Goal: Task Accomplishment & Management: Use online tool/utility

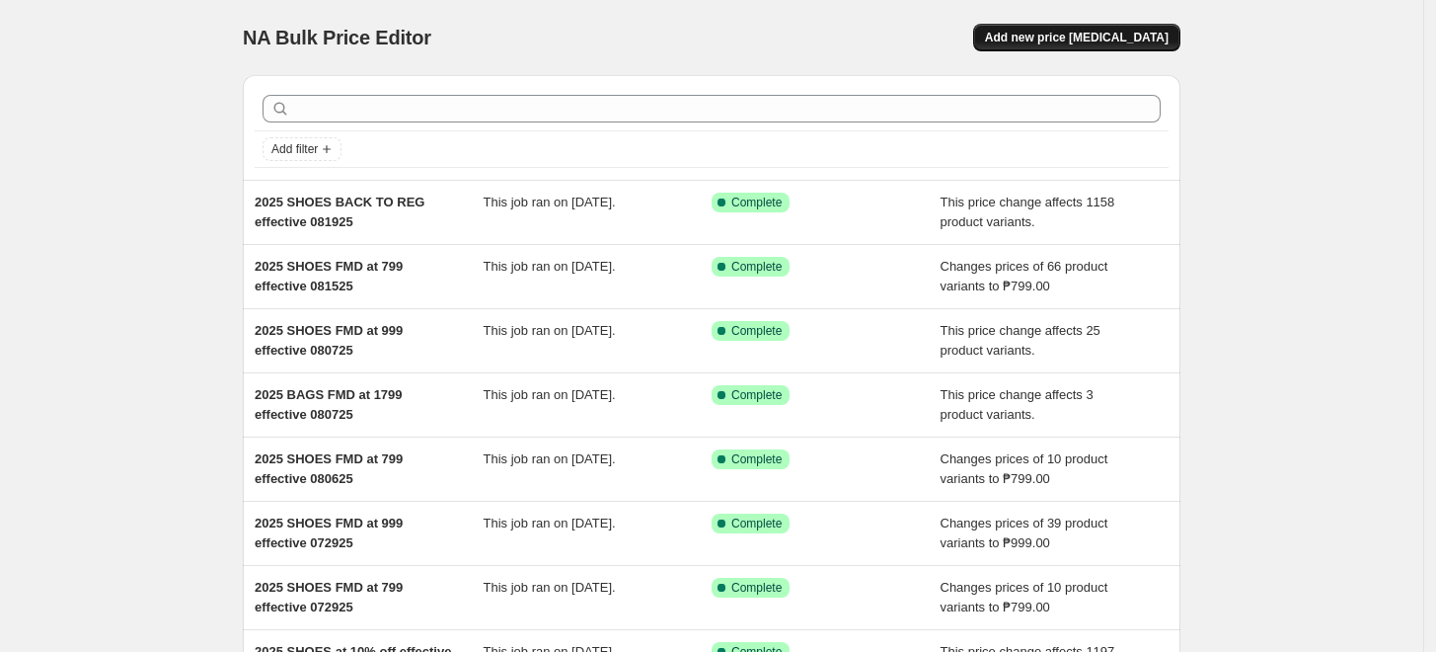
click at [1074, 34] on span "Add new price change job" at bounding box center [1077, 38] width 184 height 16
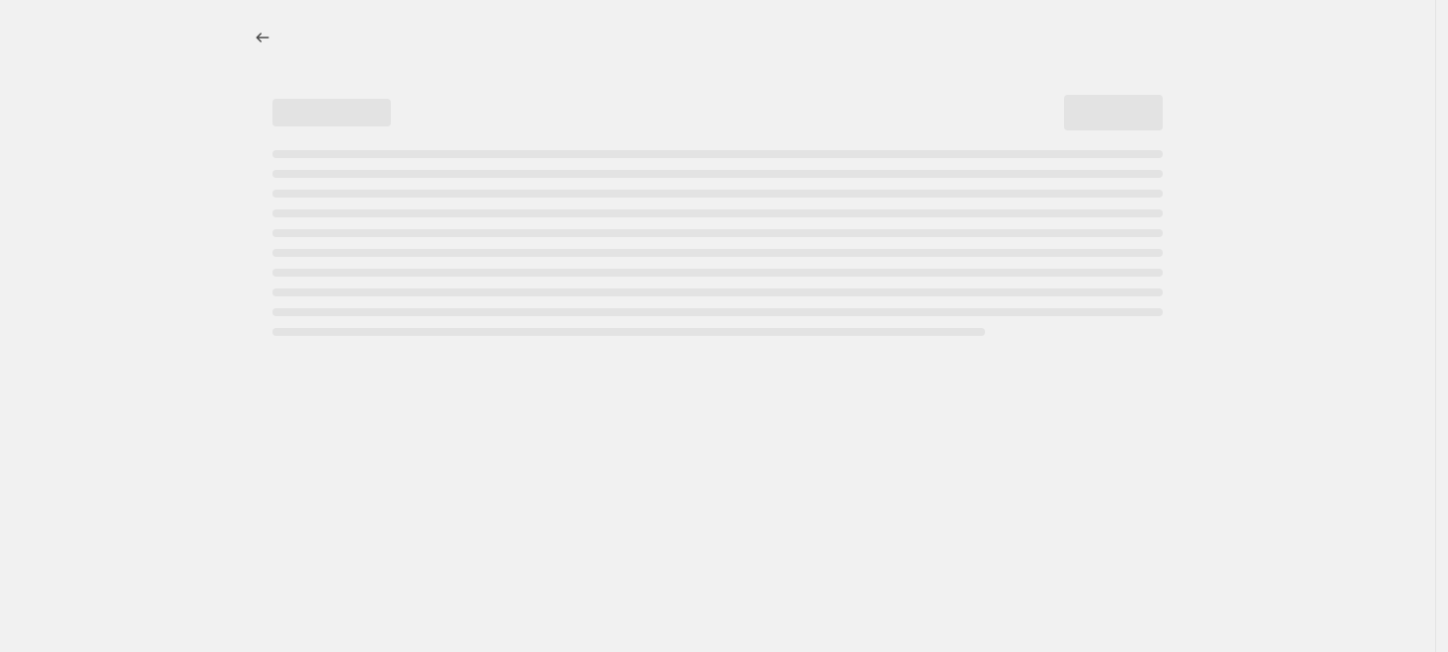
select select "percentage"
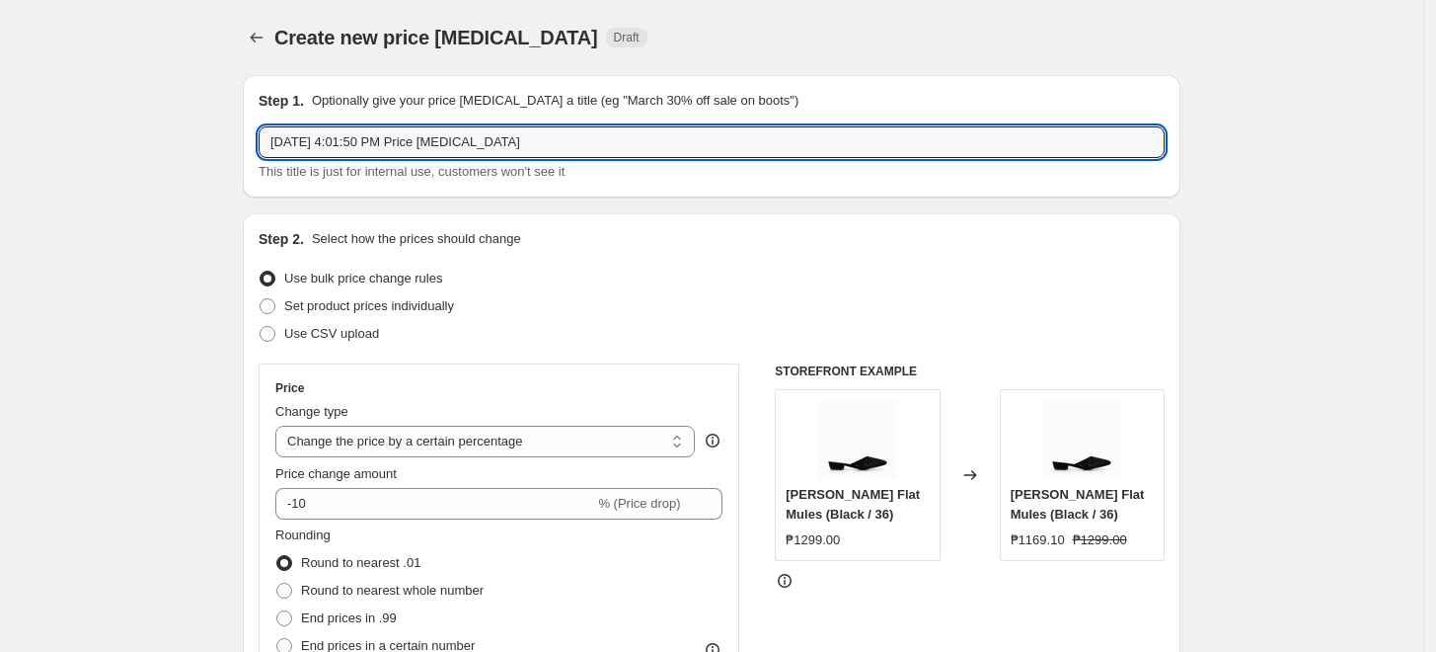
drag, startPoint x: 534, startPoint y: 139, endPoint x: 62, endPoint y: 139, distance: 471.9
type input "2025 SHOES FMD at 799 effective 082925"
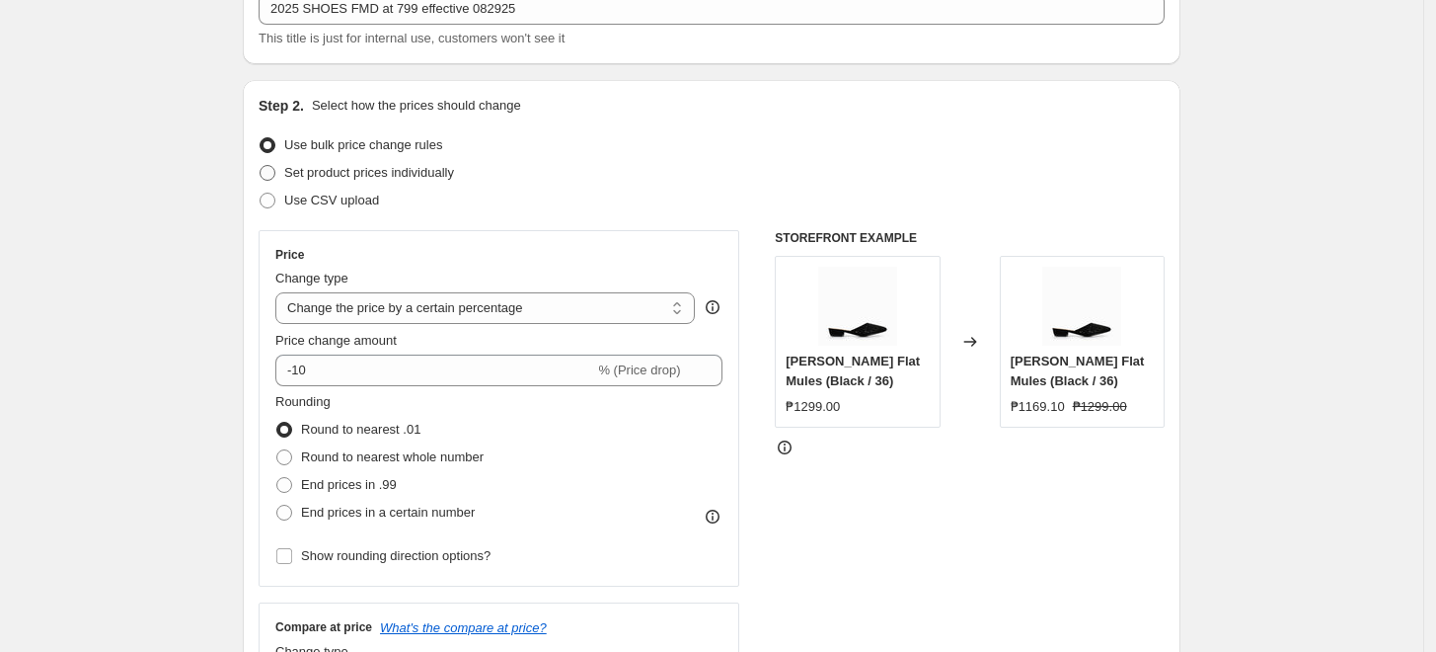
scroll to position [110, 0]
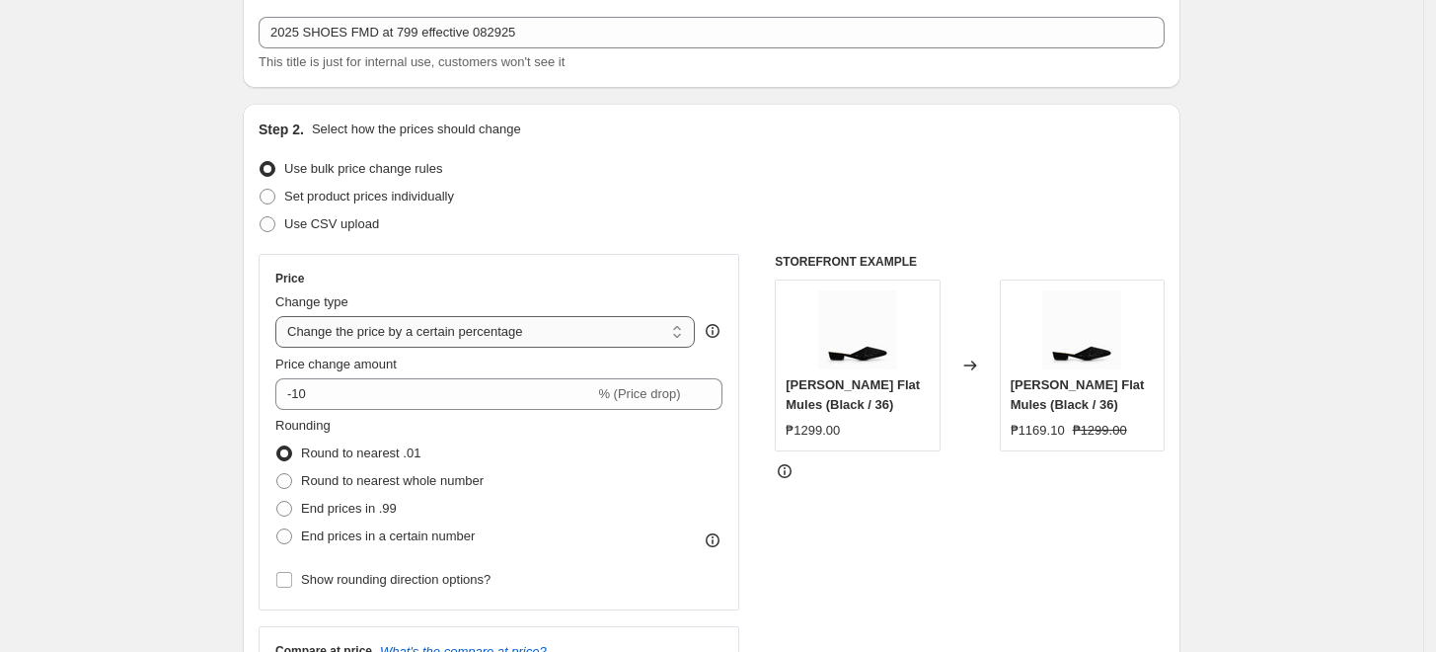
click at [362, 329] on select "Change the price to a certain amount Change the price by a certain amount Chang…" at bounding box center [485, 332] width 420 height 32
select select "to"
click at [280, 316] on select "Change the price to a certain amount Change the price by a certain amount Chang…" at bounding box center [485, 332] width 420 height 32
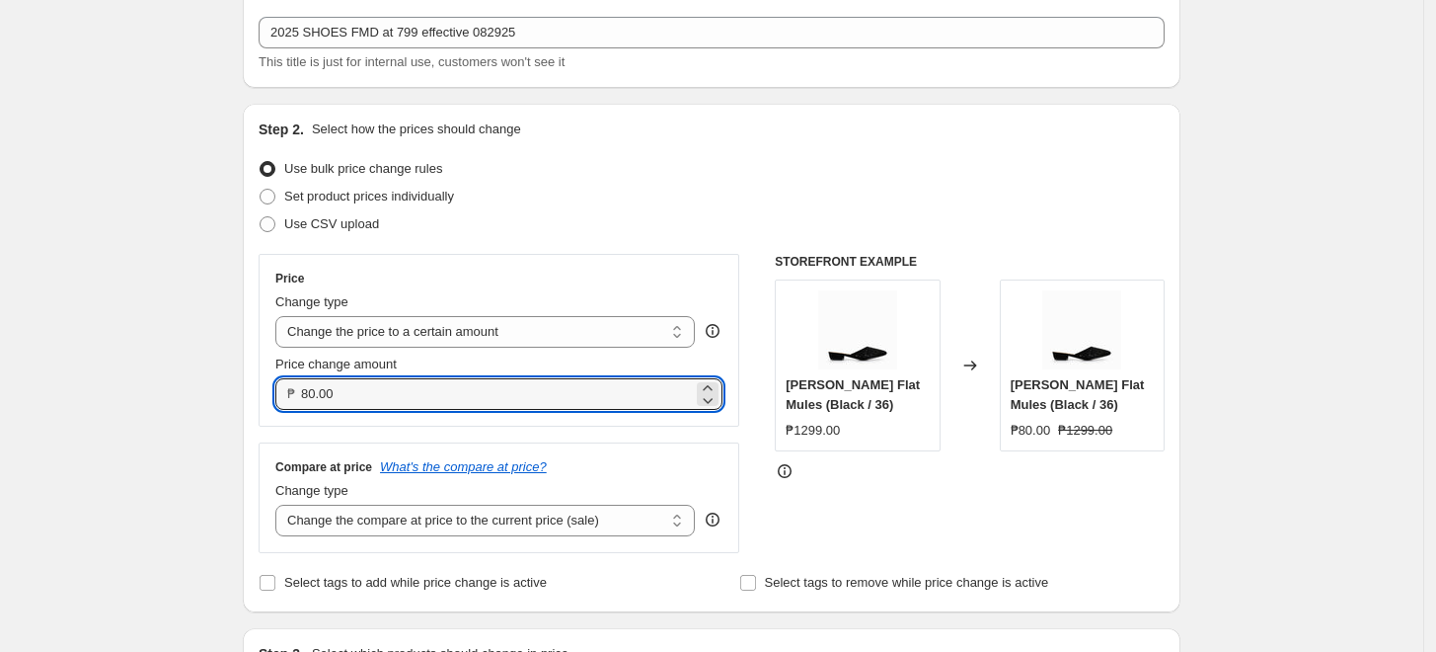
drag, startPoint x: 315, startPoint y: 390, endPoint x: 292, endPoint y: 393, distance: 22.9
click at [292, 393] on div "₱ 80.00" at bounding box center [498, 394] width 447 height 32
type input "799.00"
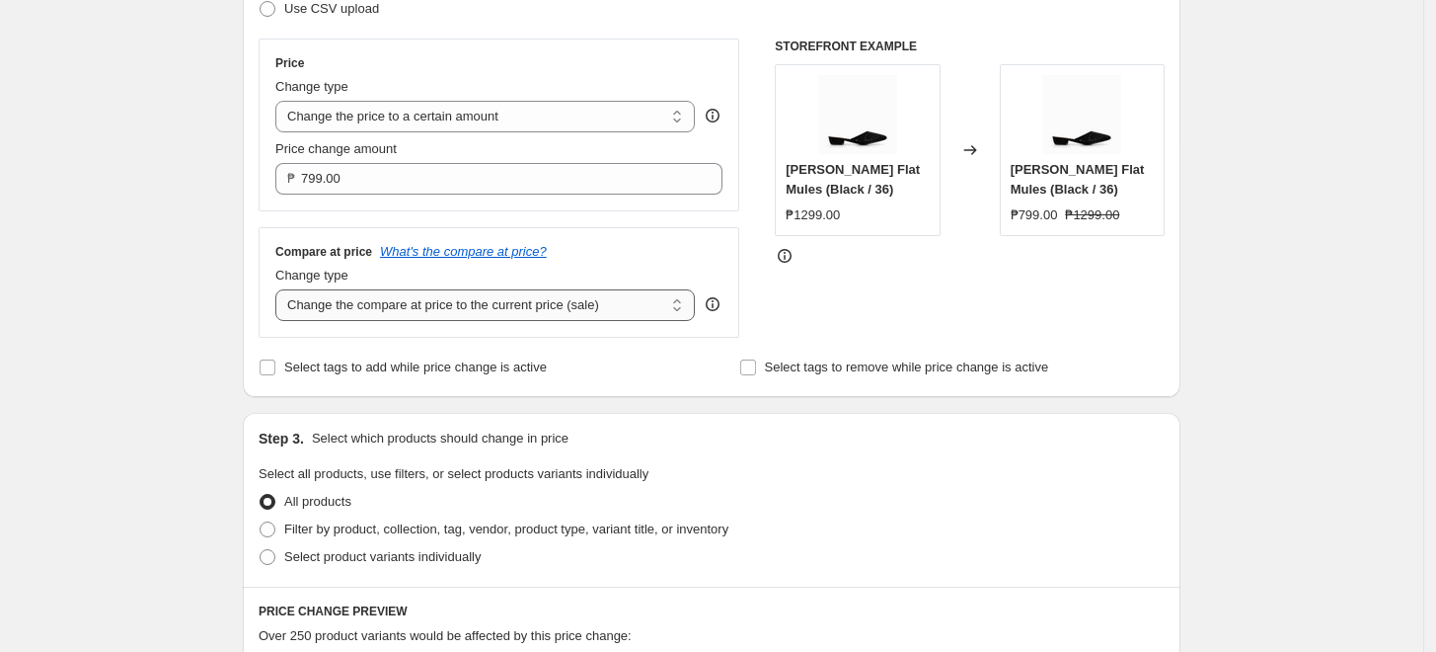
scroll to position [329, 0]
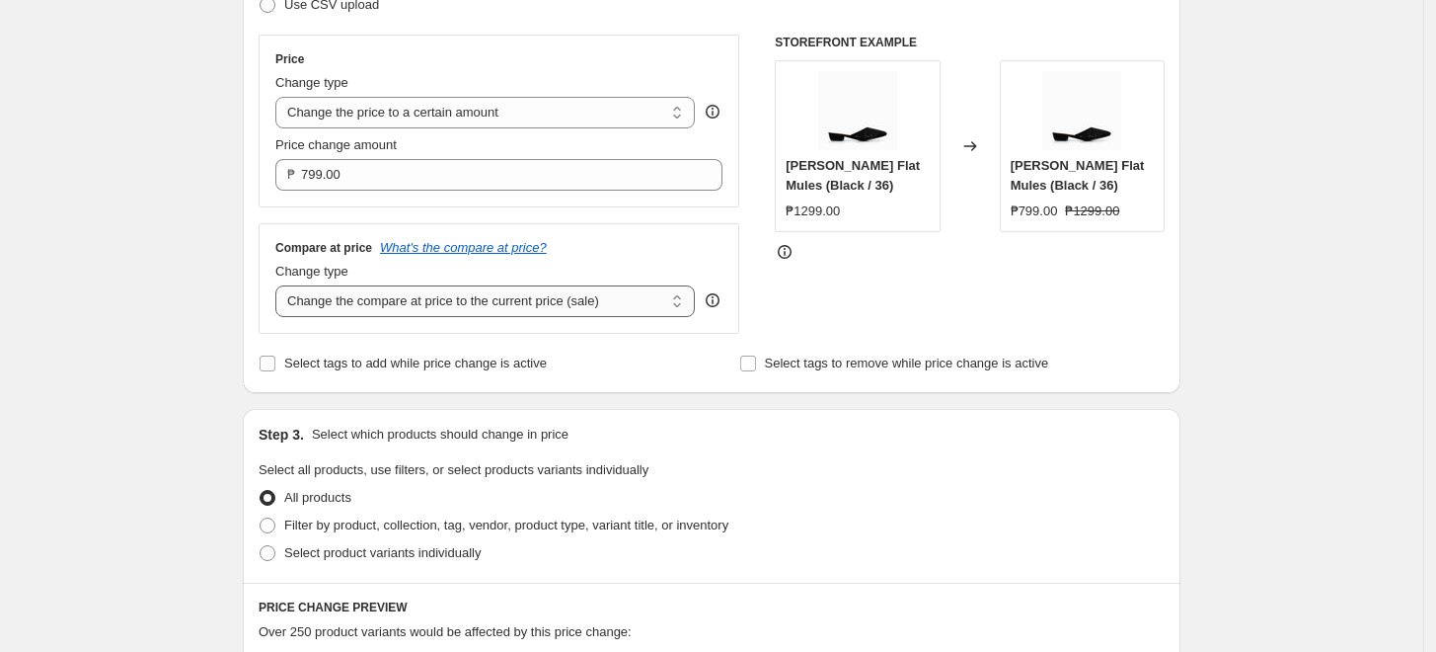
click at [342, 306] on select "Change the compare at price to the current price (sale) Change the compare at p…" at bounding box center [485, 301] width 420 height 32
select select "no_change"
click at [280, 286] on select "Change the compare at price to the current price (sale) Change the compare at p…" at bounding box center [485, 301] width 420 height 32
click at [152, 377] on div "Create new price change job. This page is ready Create new price change job Dra…" at bounding box center [712, 566] width 1424 height 1790
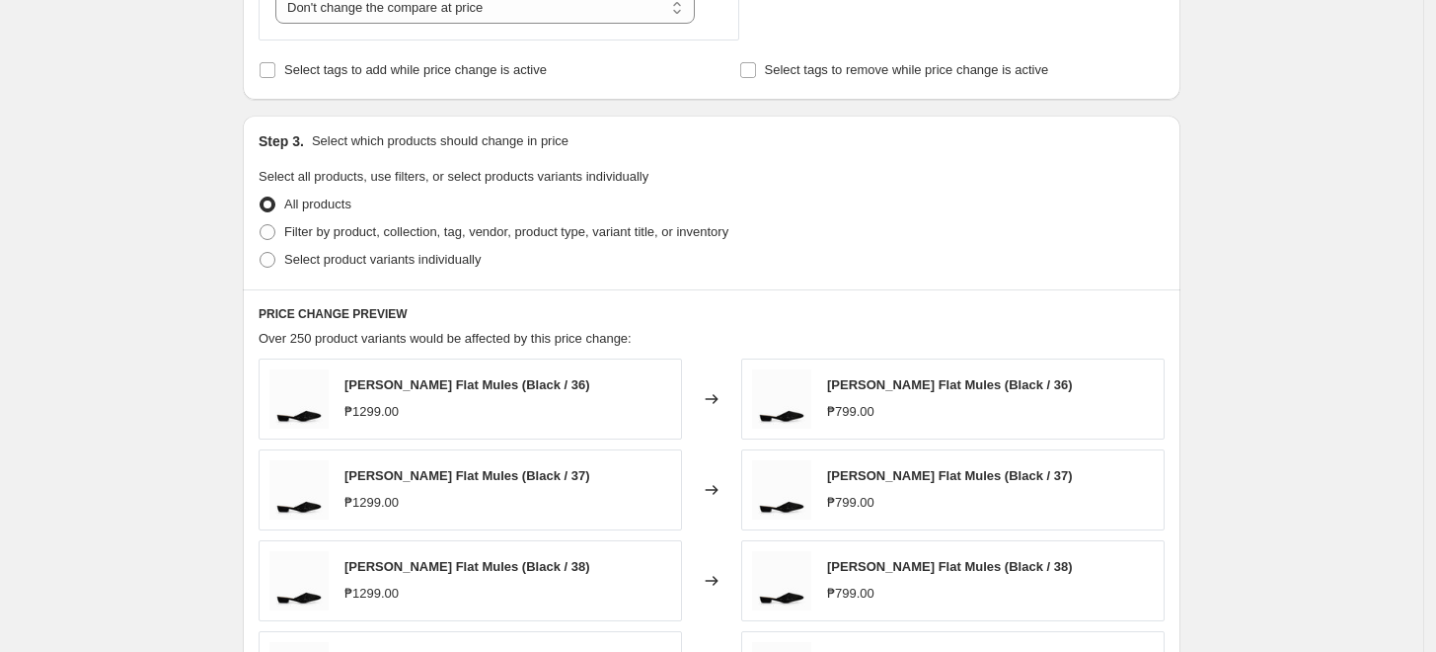
scroll to position [658, 0]
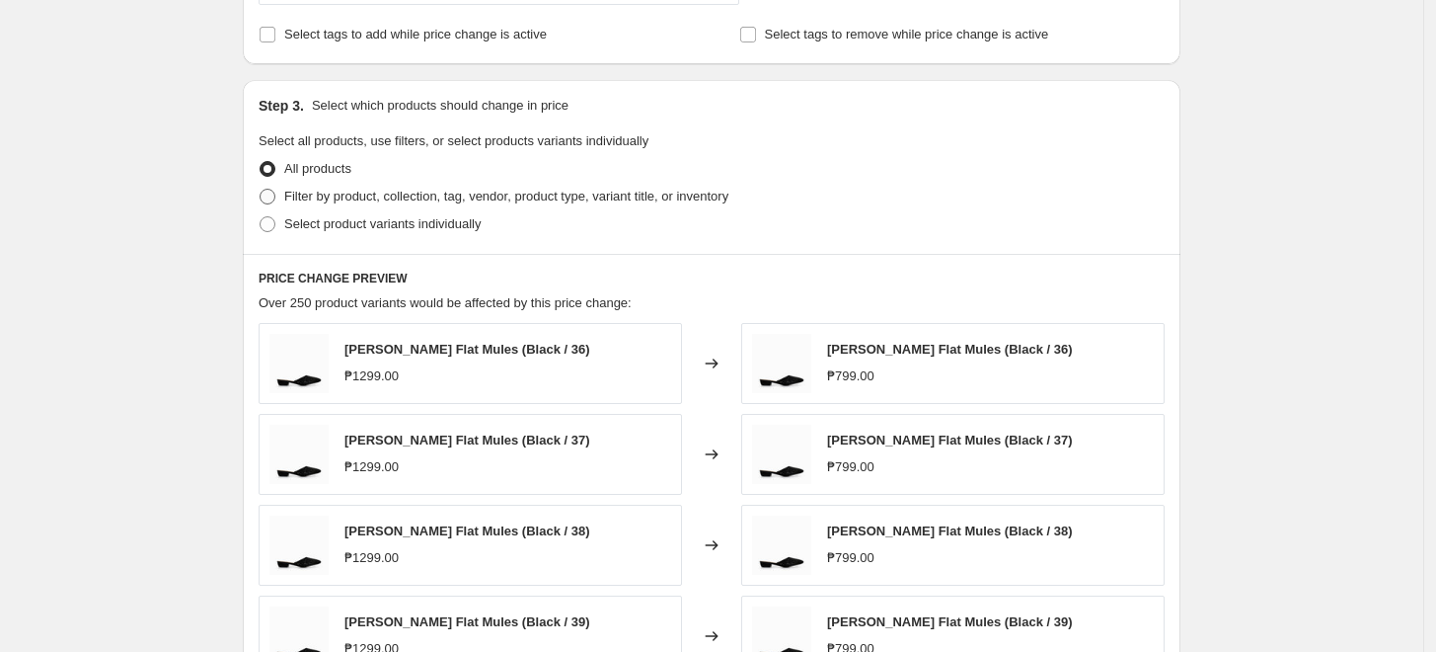
click at [364, 199] on span "Filter by product, collection, tag, vendor, product type, variant title, or inv…" at bounding box center [506, 196] width 444 height 15
click at [261, 190] on input "Filter by product, collection, tag, vendor, product type, variant title, or inv…" at bounding box center [260, 189] width 1 height 1
radio input "true"
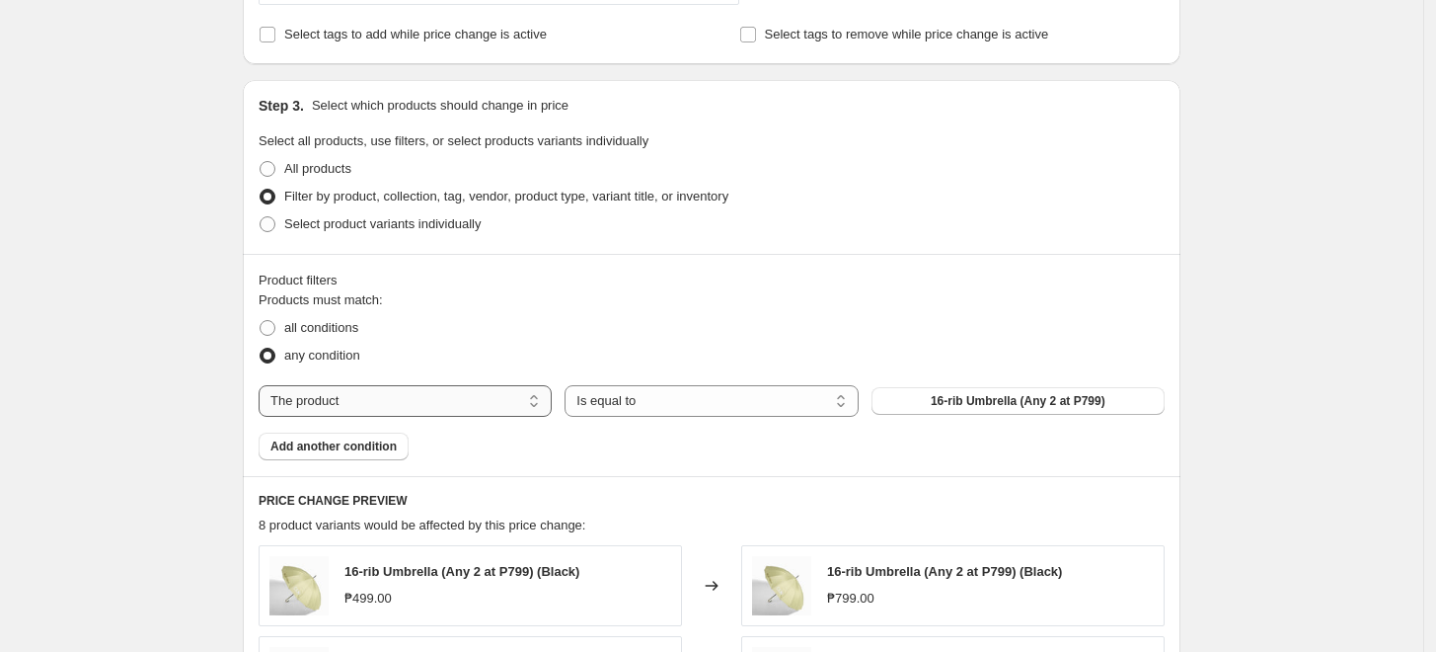
click at [349, 389] on select "The product The product's collection The product's tag The product's vendor The…" at bounding box center [405, 401] width 293 height 32
select select "tag"
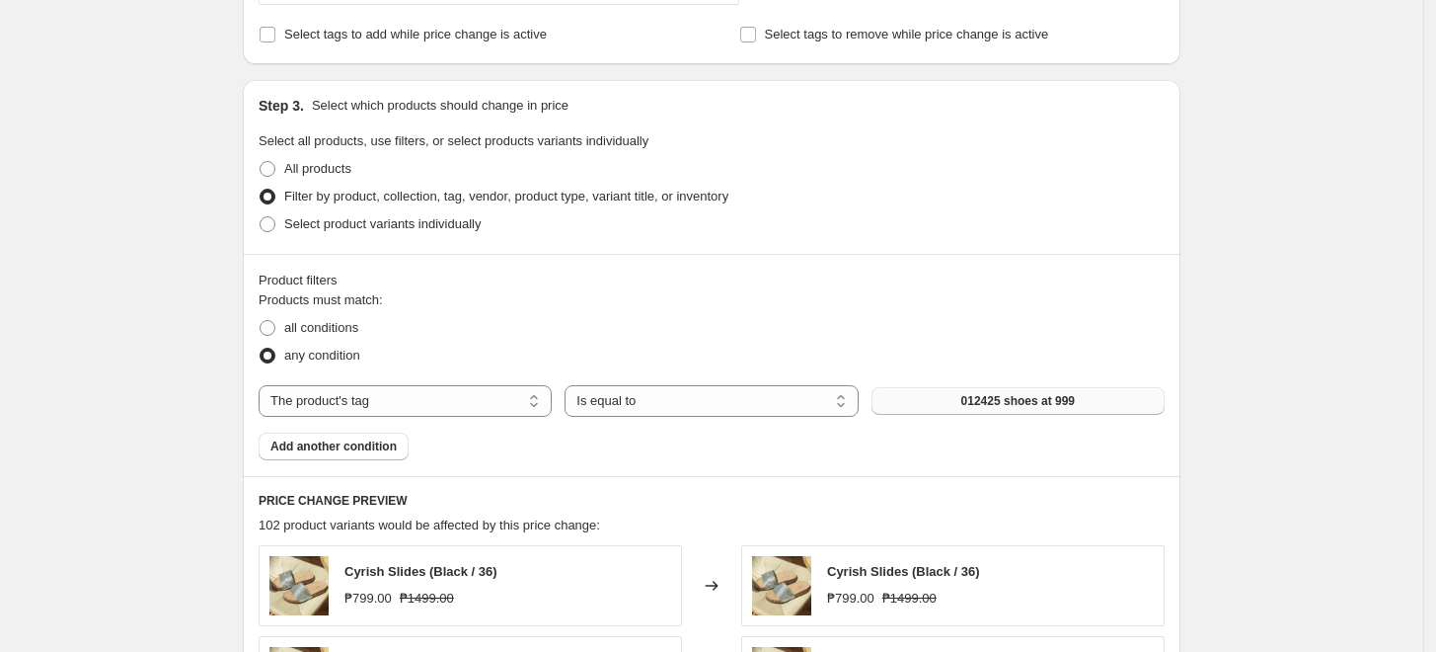
click at [992, 407] on span "012425 shoes at 999" at bounding box center [1019, 401] width 114 height 16
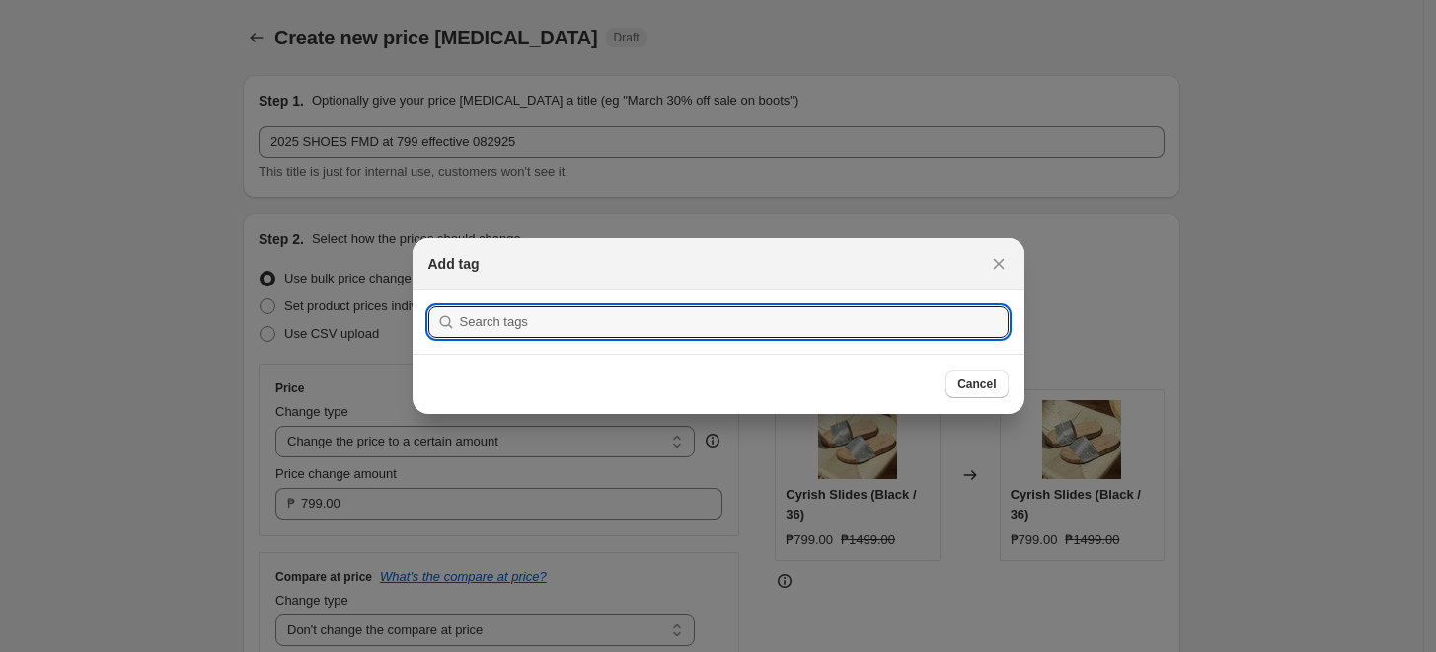
scroll to position [0, 0]
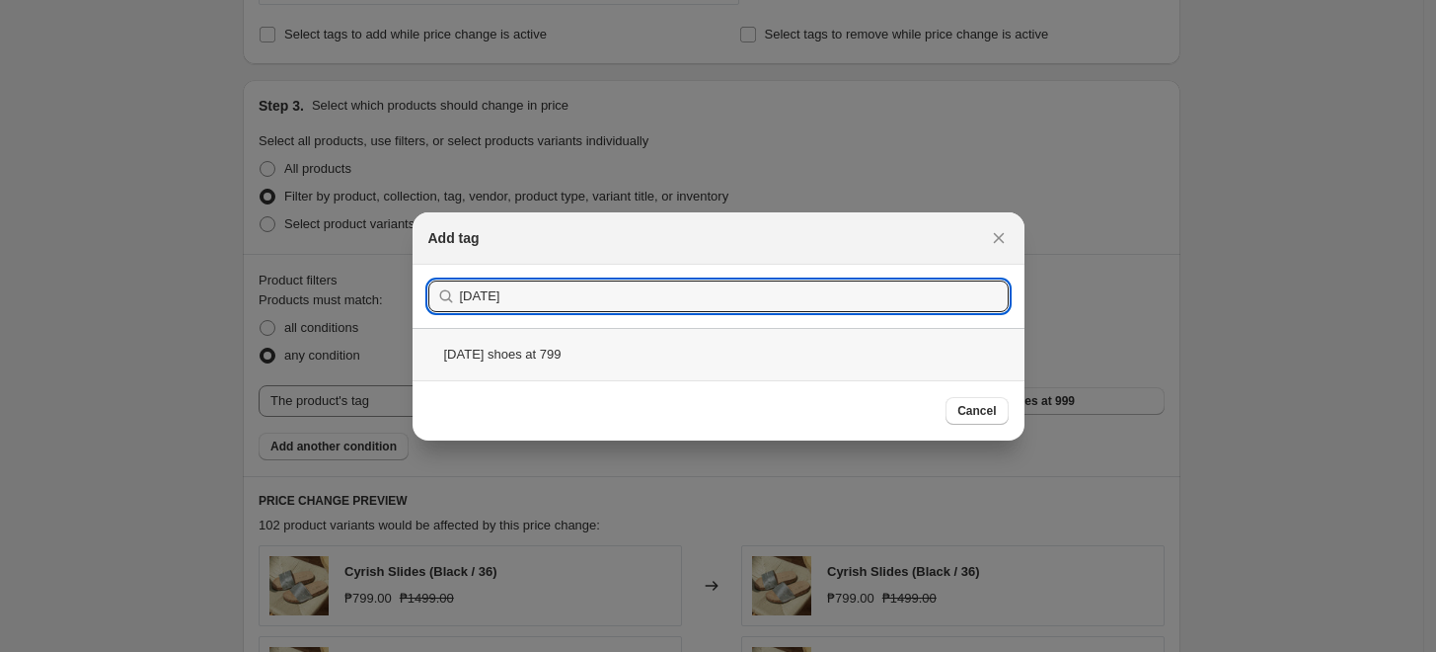
type input "2025 AUG 29"
click at [538, 369] on div "2025 AUG 29 shoes at 799" at bounding box center [719, 354] width 612 height 52
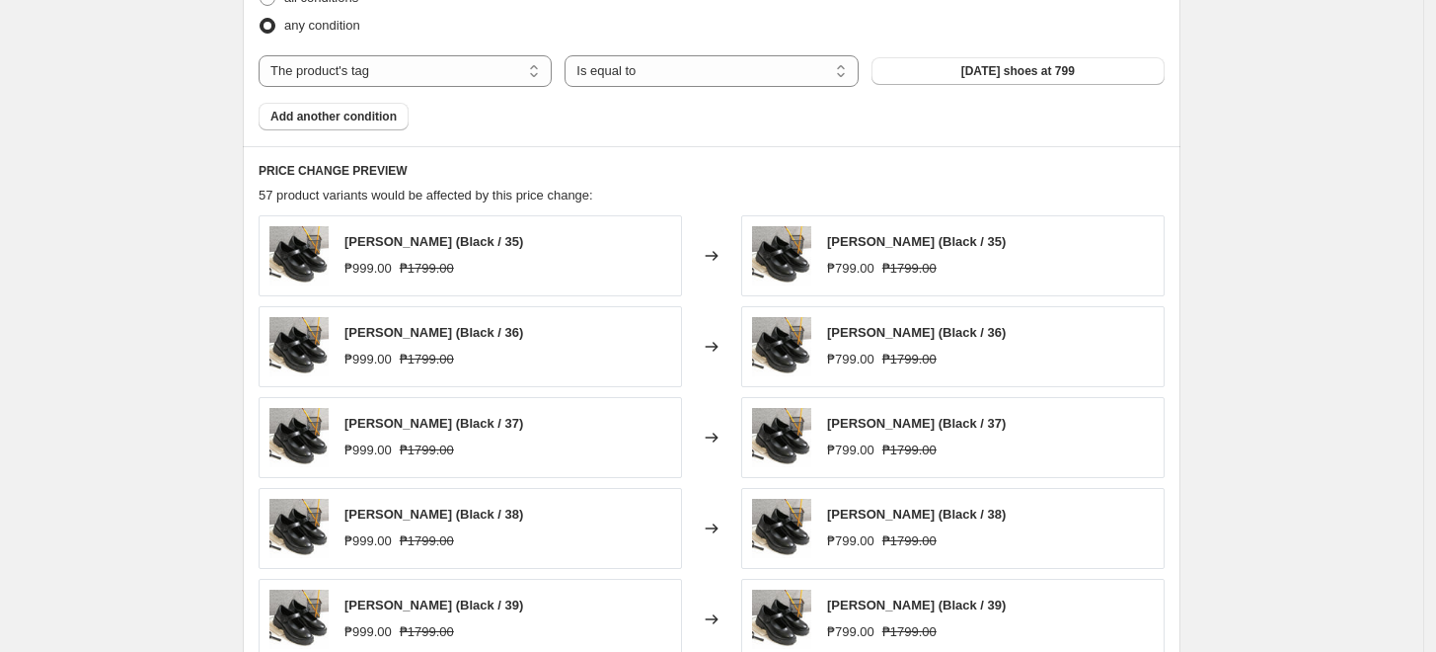
scroll to position [1097, 0]
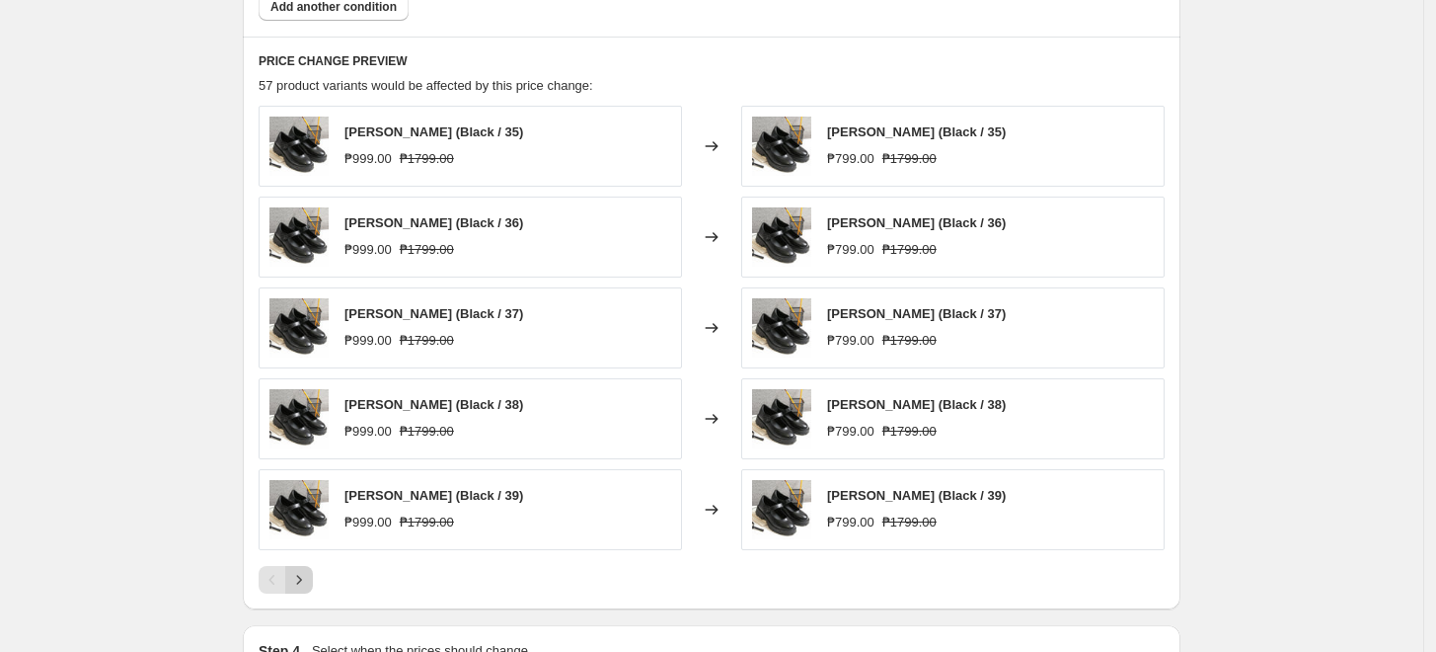
click at [303, 573] on icon "Next" at bounding box center [299, 580] width 20 height 20
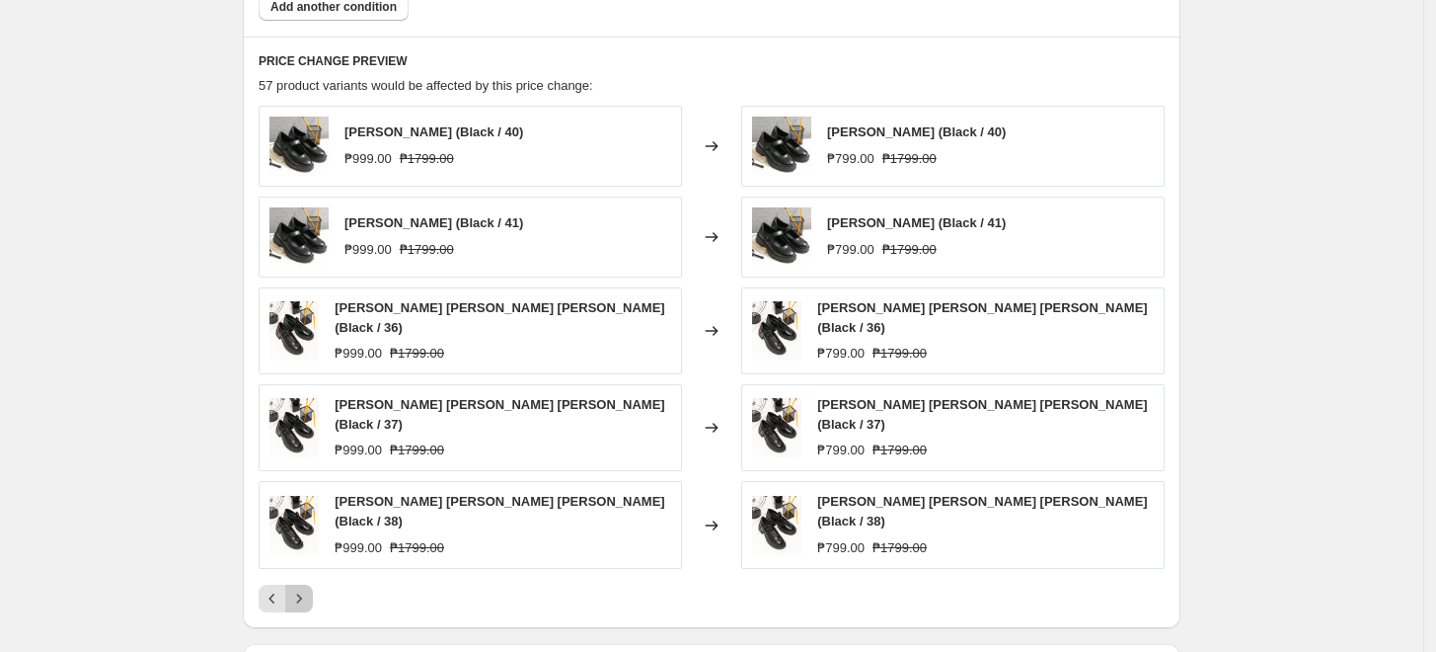
click at [303, 588] on icon "Next" at bounding box center [299, 598] width 20 height 20
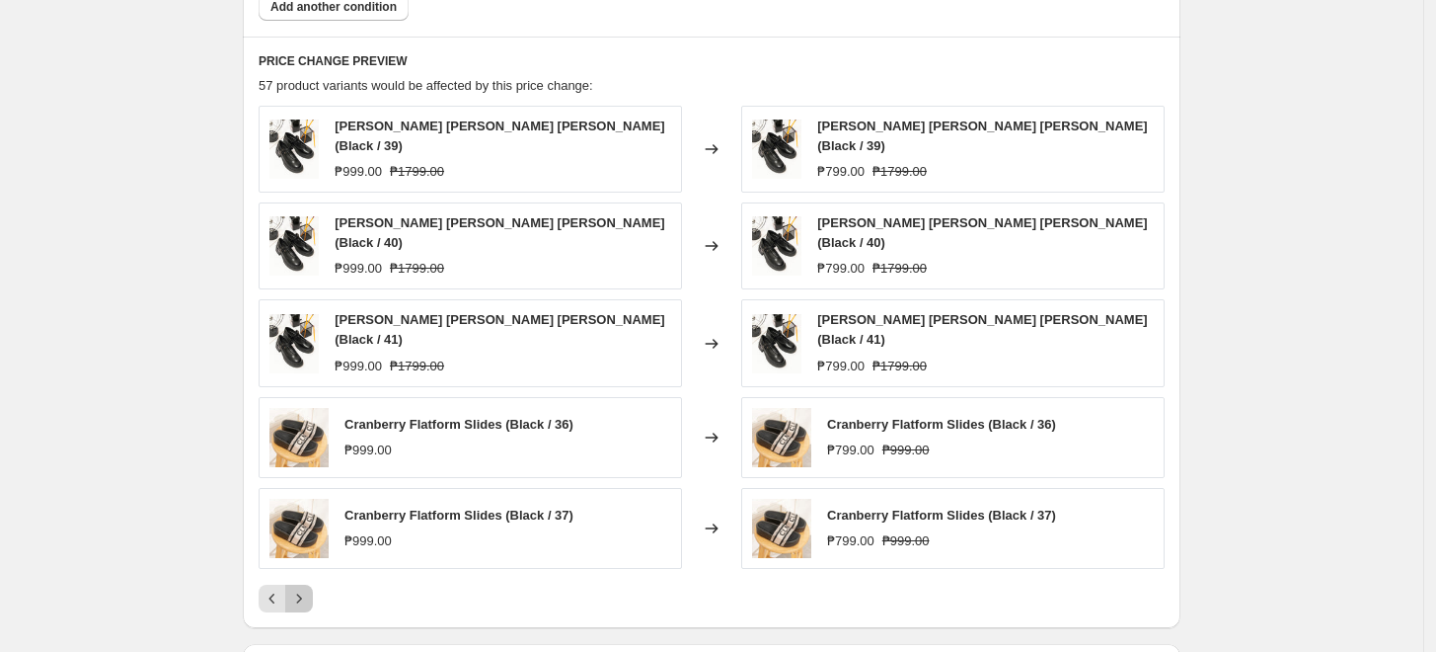
click at [303, 588] on icon "Next" at bounding box center [299, 598] width 20 height 20
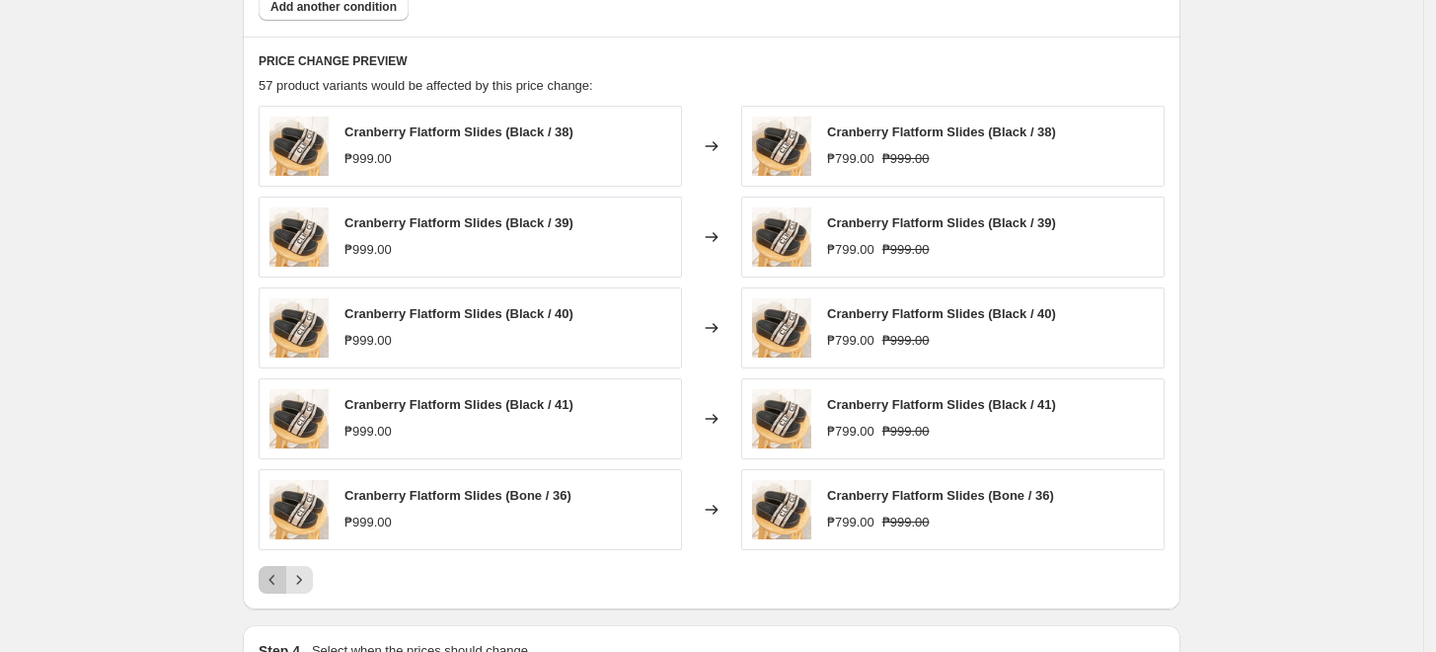
click at [268, 580] on icon "Previous" at bounding box center [273, 580] width 20 height 20
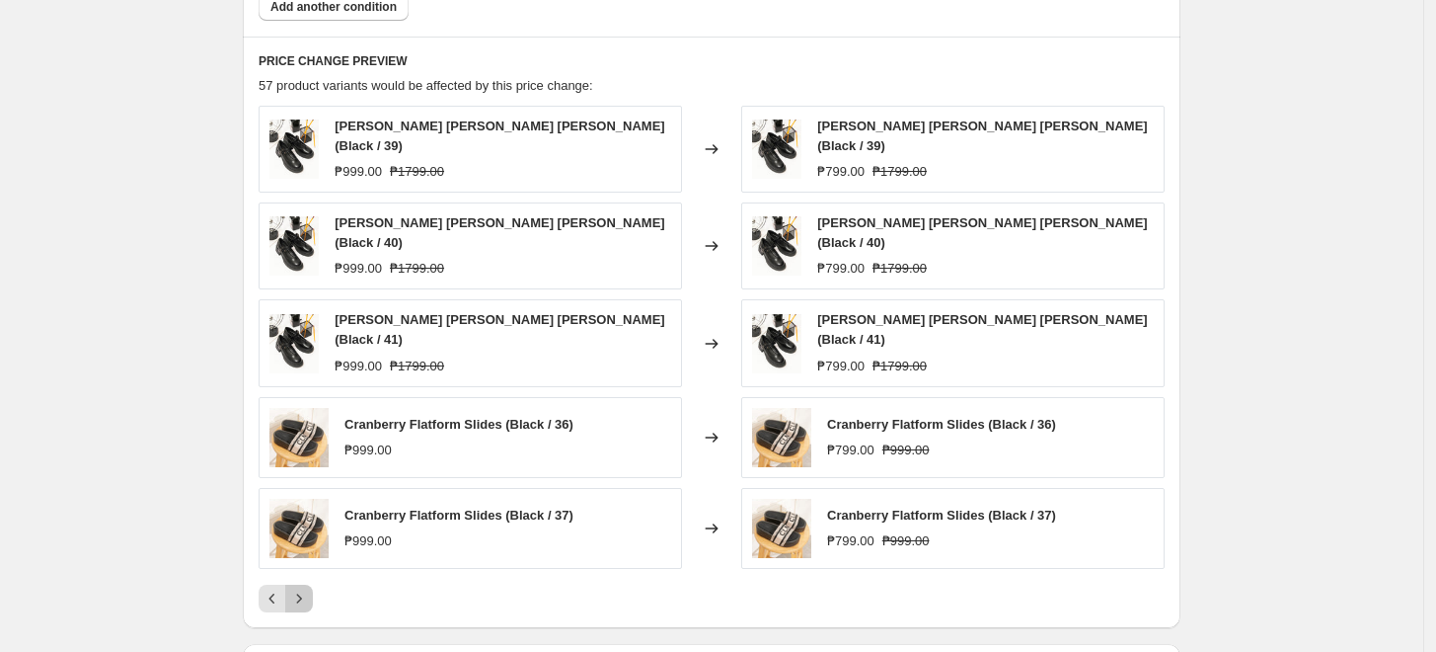
click at [305, 588] on icon "Next" at bounding box center [299, 598] width 20 height 20
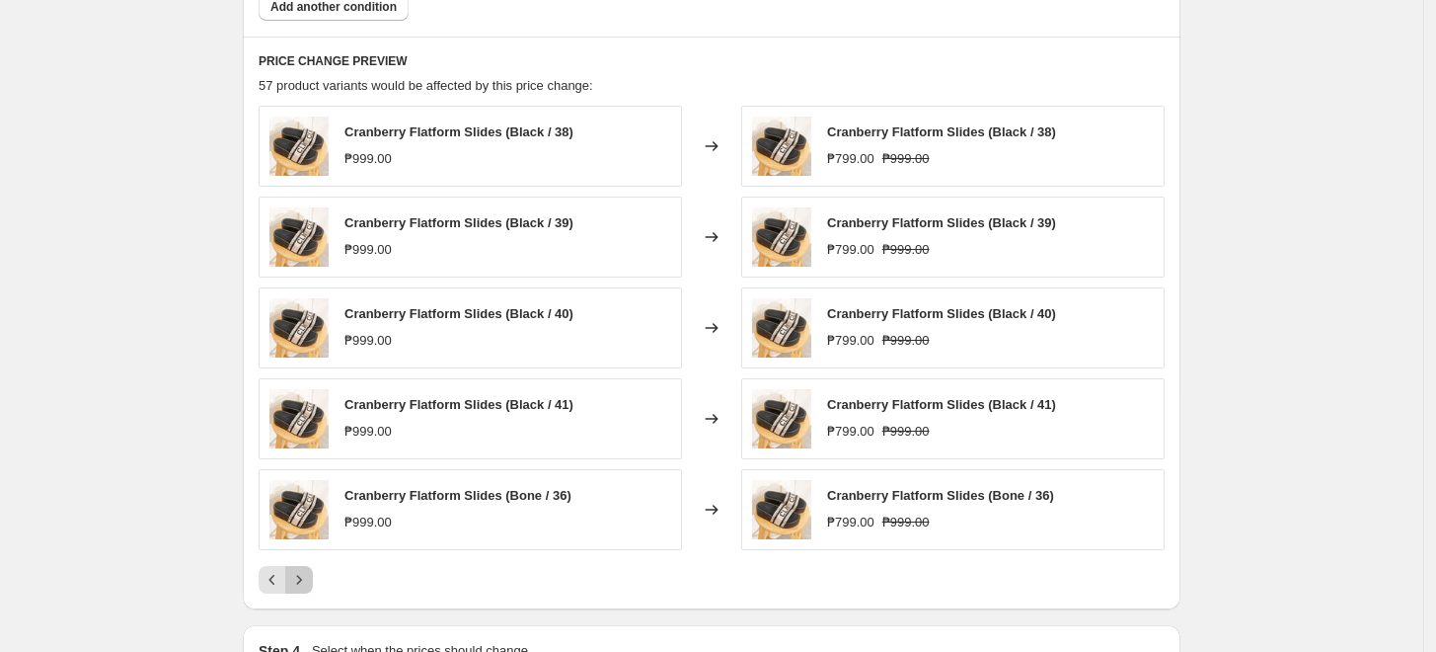
click at [305, 570] on icon "Next" at bounding box center [299, 580] width 20 height 20
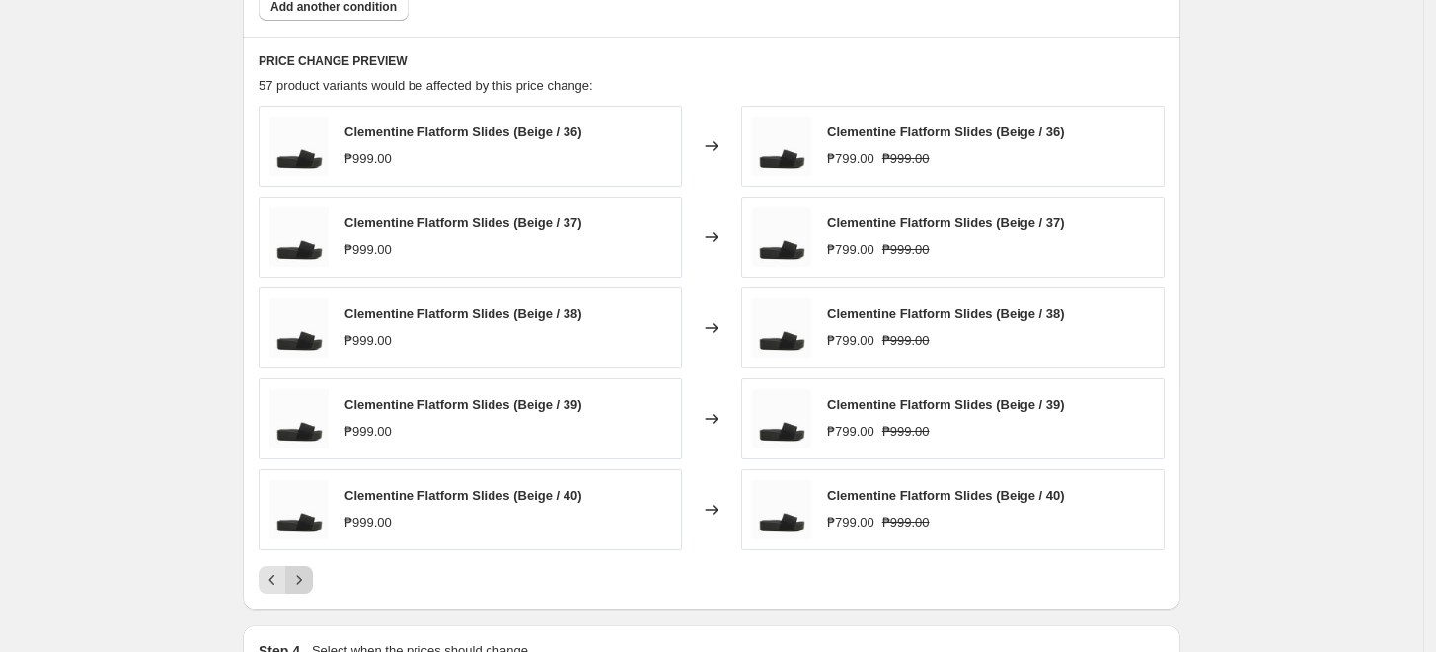
click at [309, 579] on icon "Next" at bounding box center [299, 580] width 20 height 20
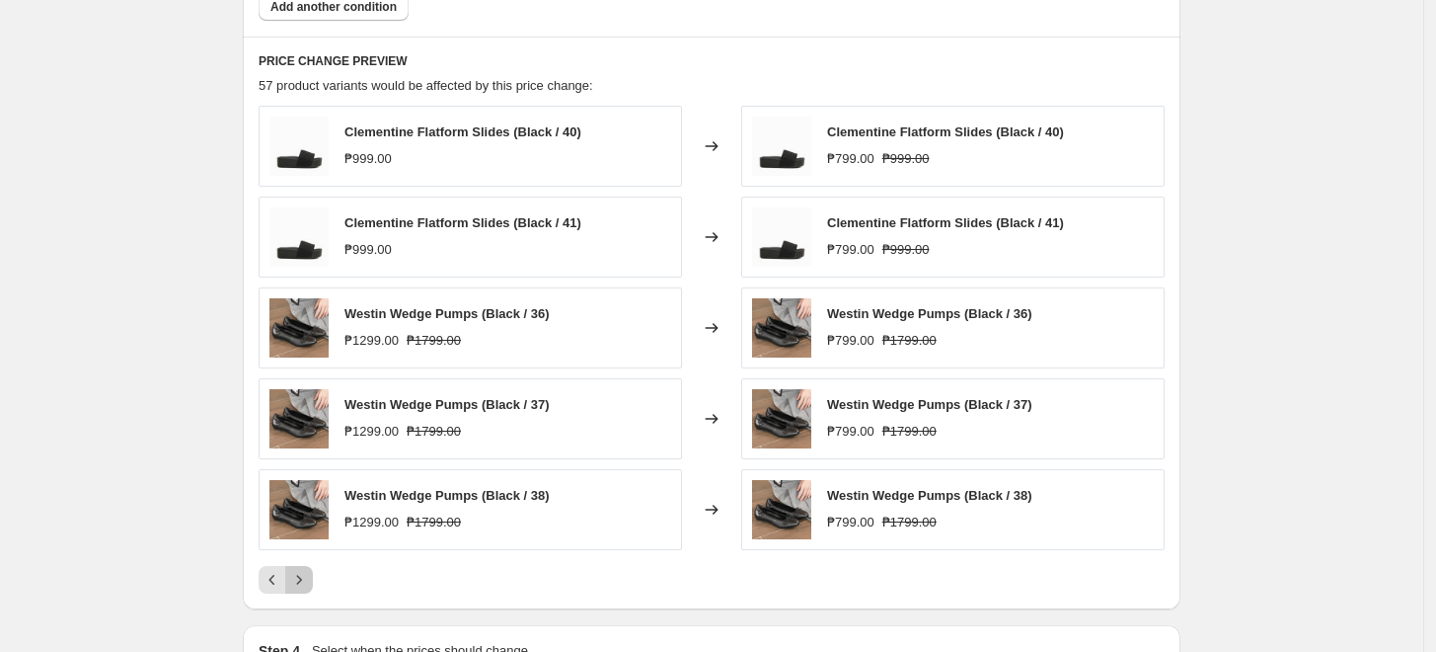
click at [307, 573] on icon "Next" at bounding box center [299, 580] width 20 height 20
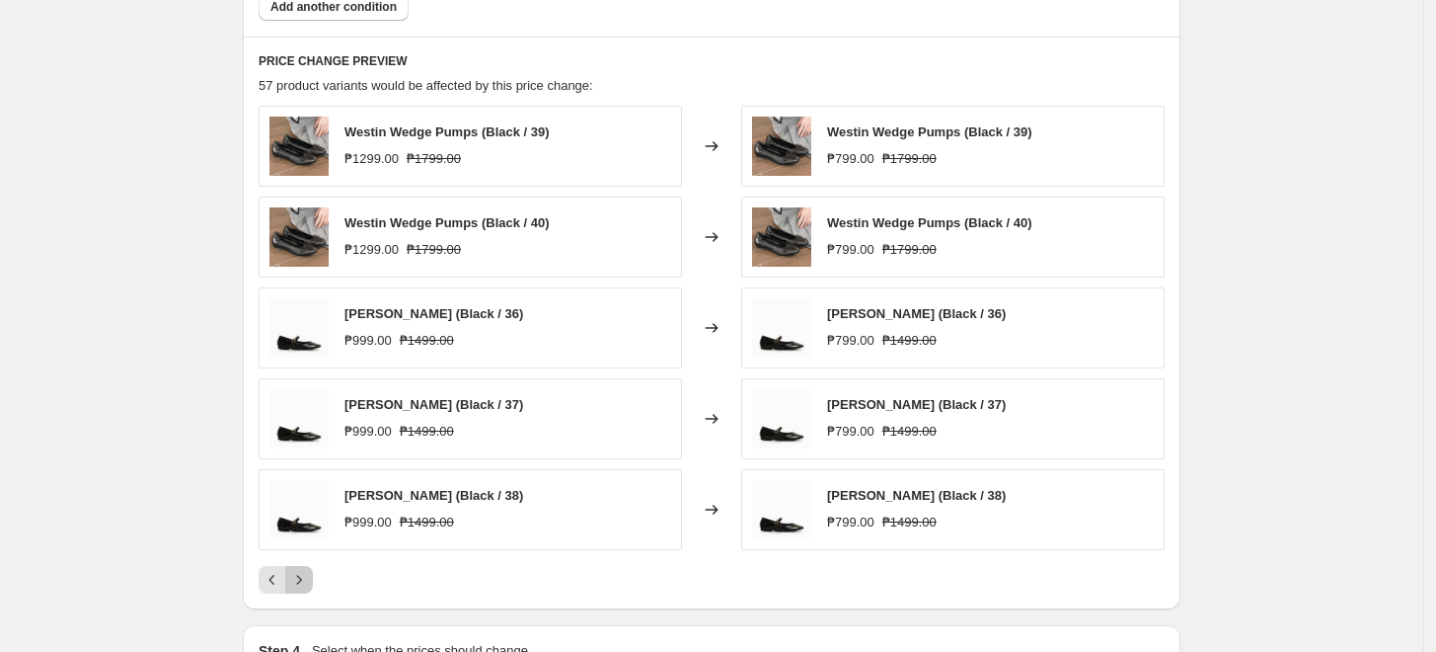
click at [302, 577] on icon "Next" at bounding box center [299, 580] width 20 height 20
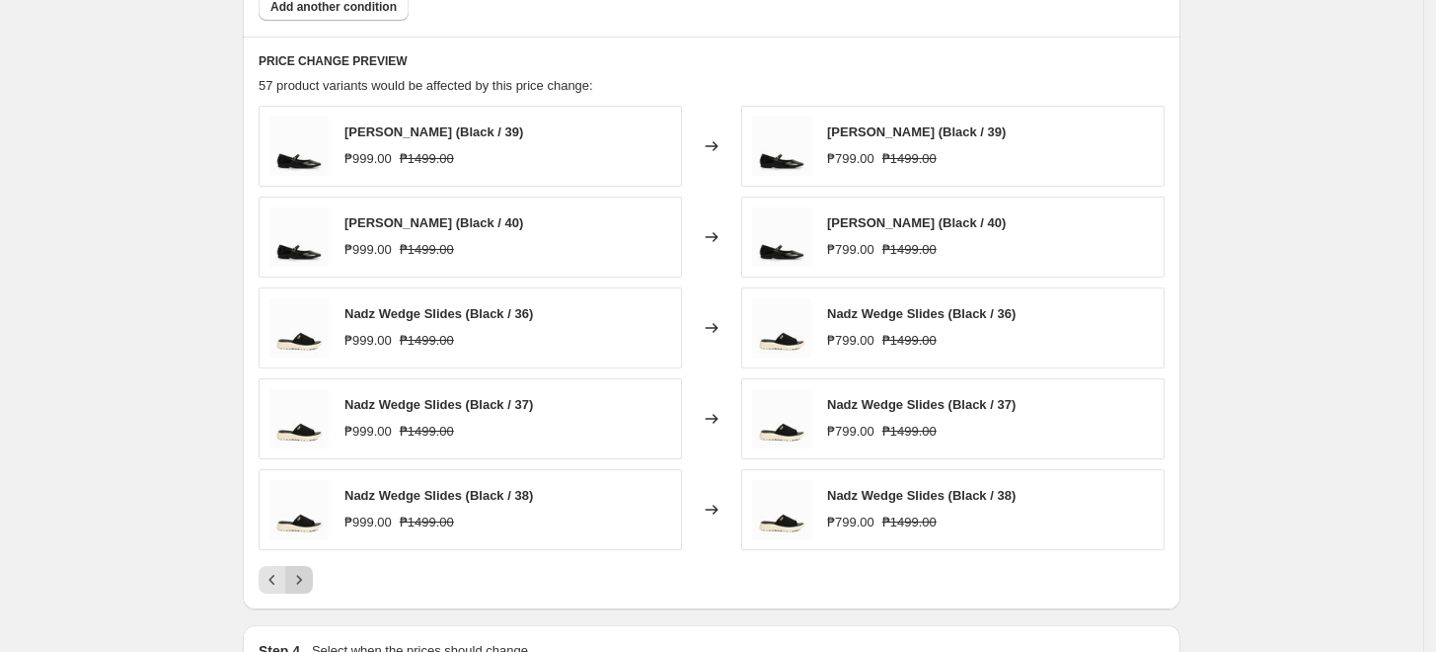
click at [309, 576] on icon "Next" at bounding box center [299, 580] width 20 height 20
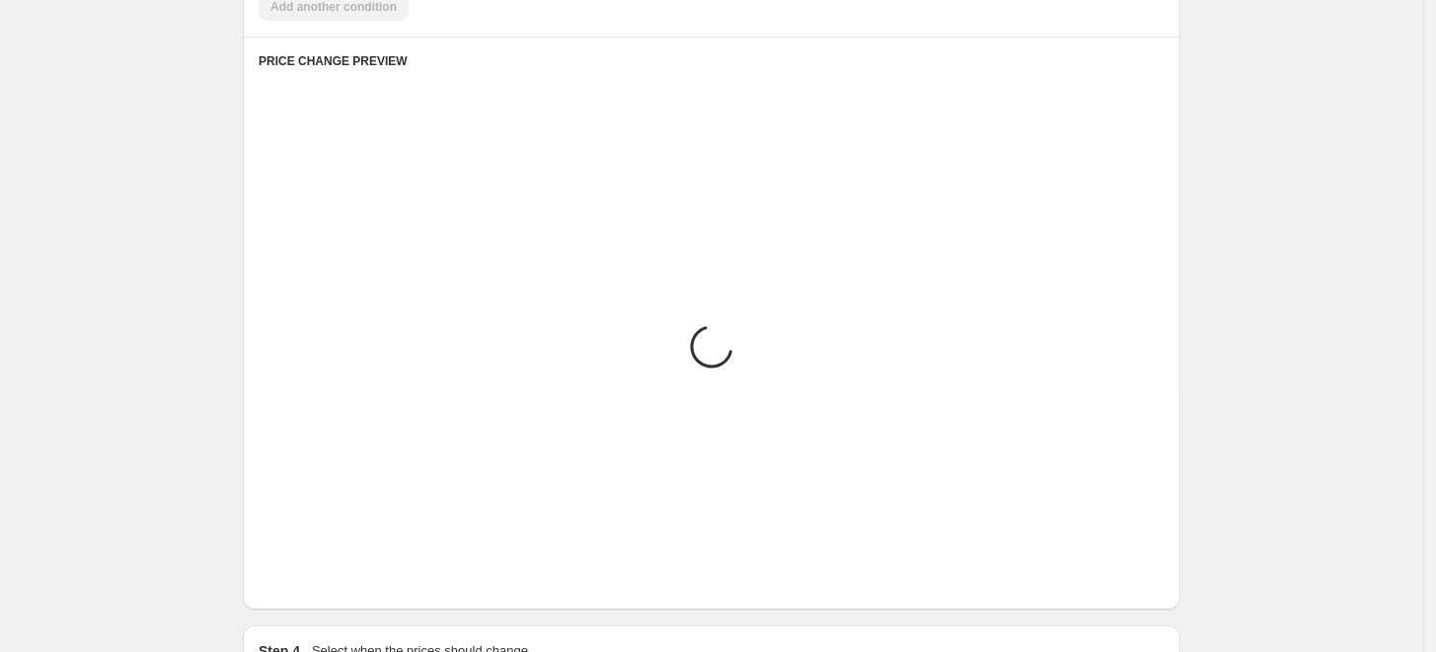
scroll to position [1087, 0]
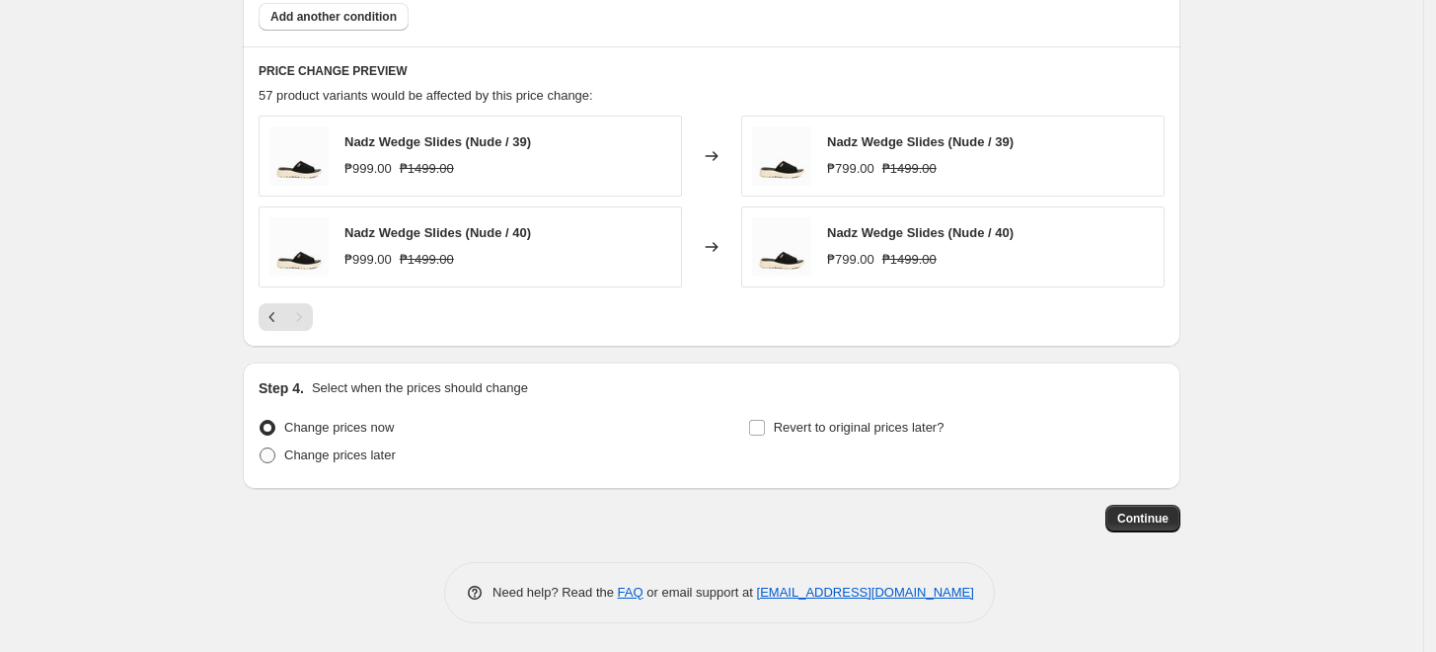
click at [339, 462] on span "Change prices later" at bounding box center [340, 454] width 112 height 15
click at [261, 448] on input "Change prices later" at bounding box center [260, 447] width 1 height 1
radio input "true"
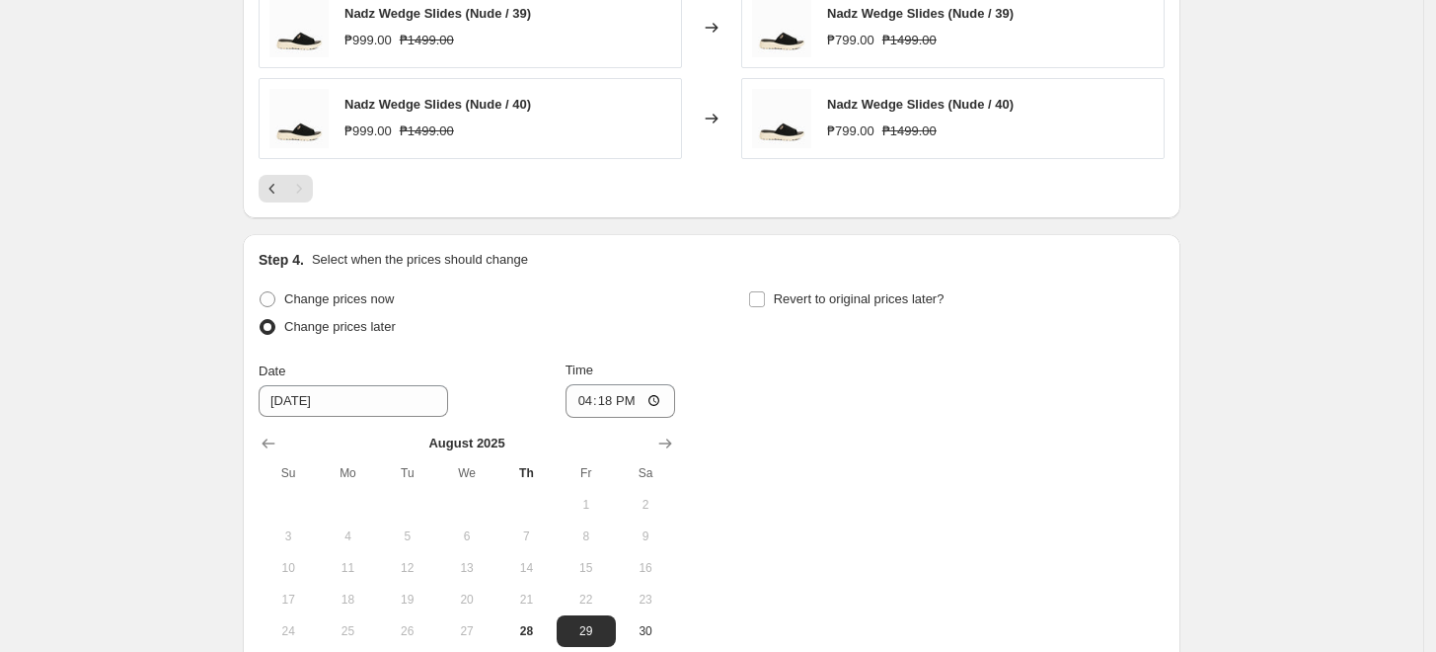
scroll to position [1416, 0]
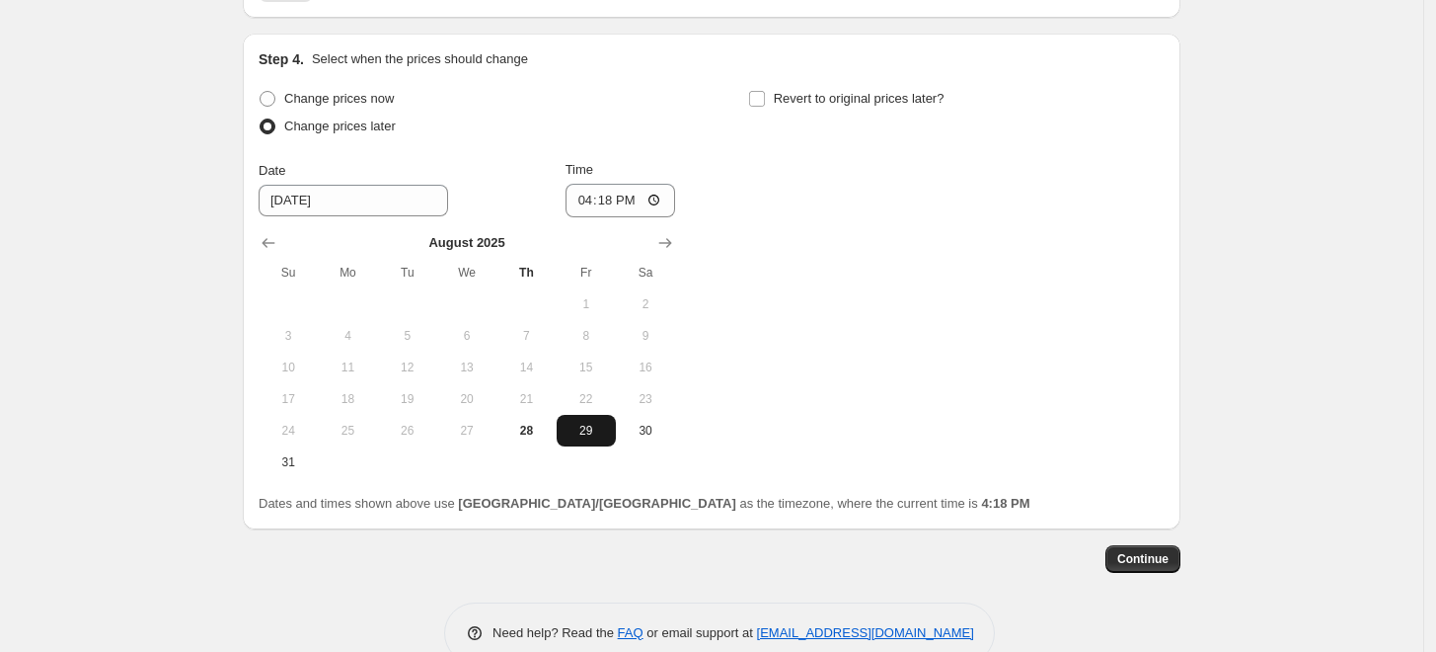
click at [578, 430] on span "29" at bounding box center [586, 431] width 43 height 16
click at [590, 208] on input "16:18" at bounding box center [621, 201] width 111 height 34
type input "00:00"
click at [791, 167] on div "Change prices now Change prices later Date 8/29/2025 Time 00:00 August 2025 Su …" at bounding box center [712, 281] width 906 height 393
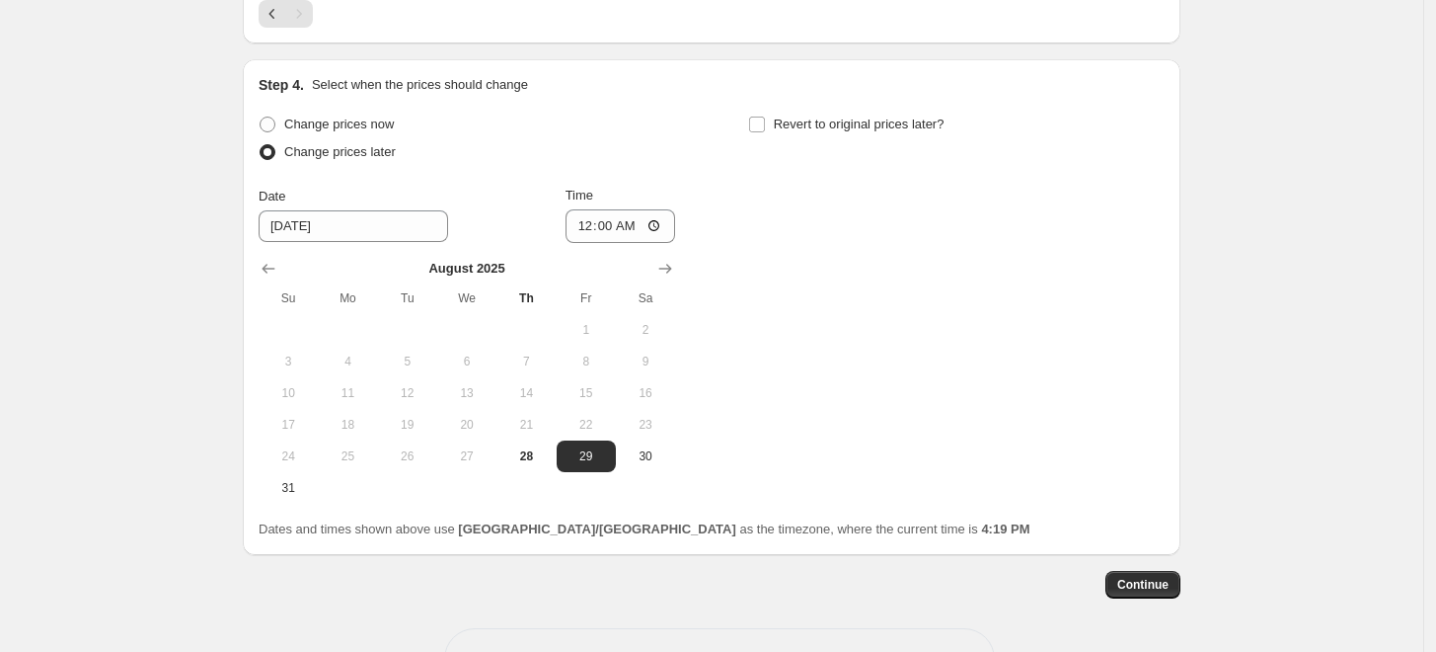
scroll to position [1426, 0]
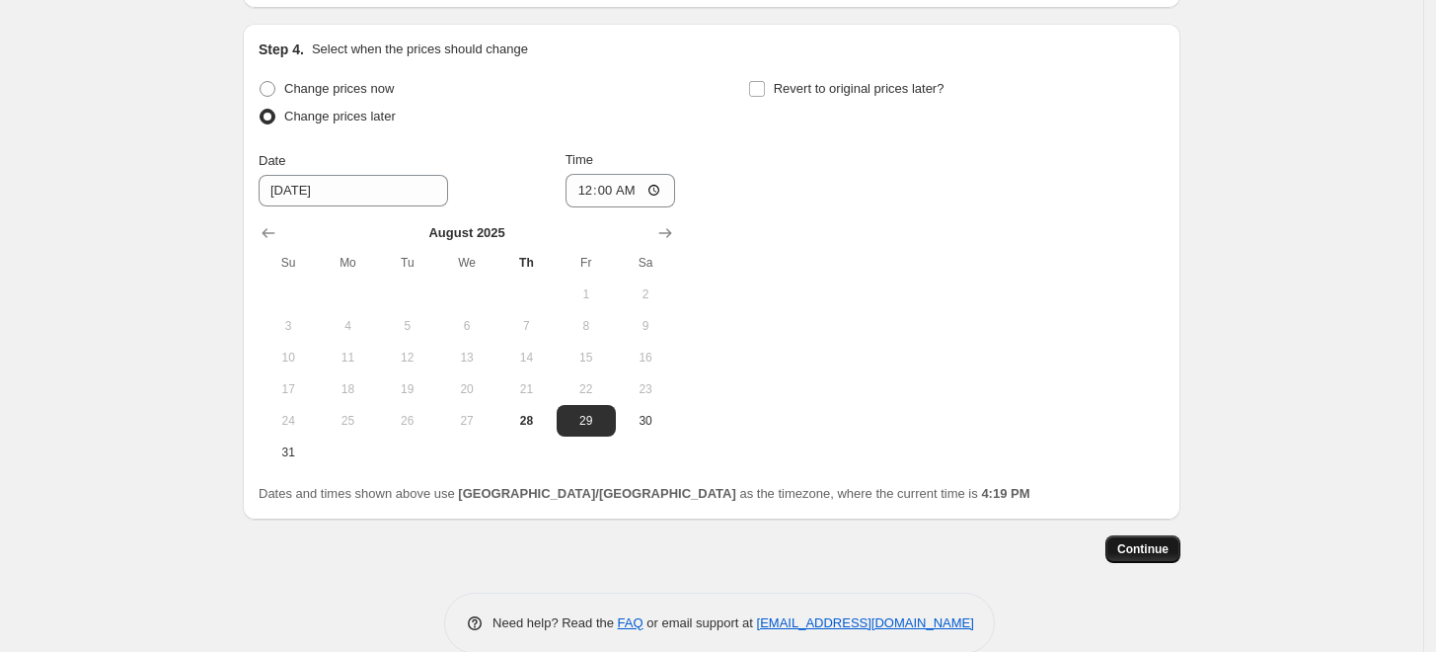
click at [1149, 548] on span "Continue" at bounding box center [1143, 549] width 51 height 16
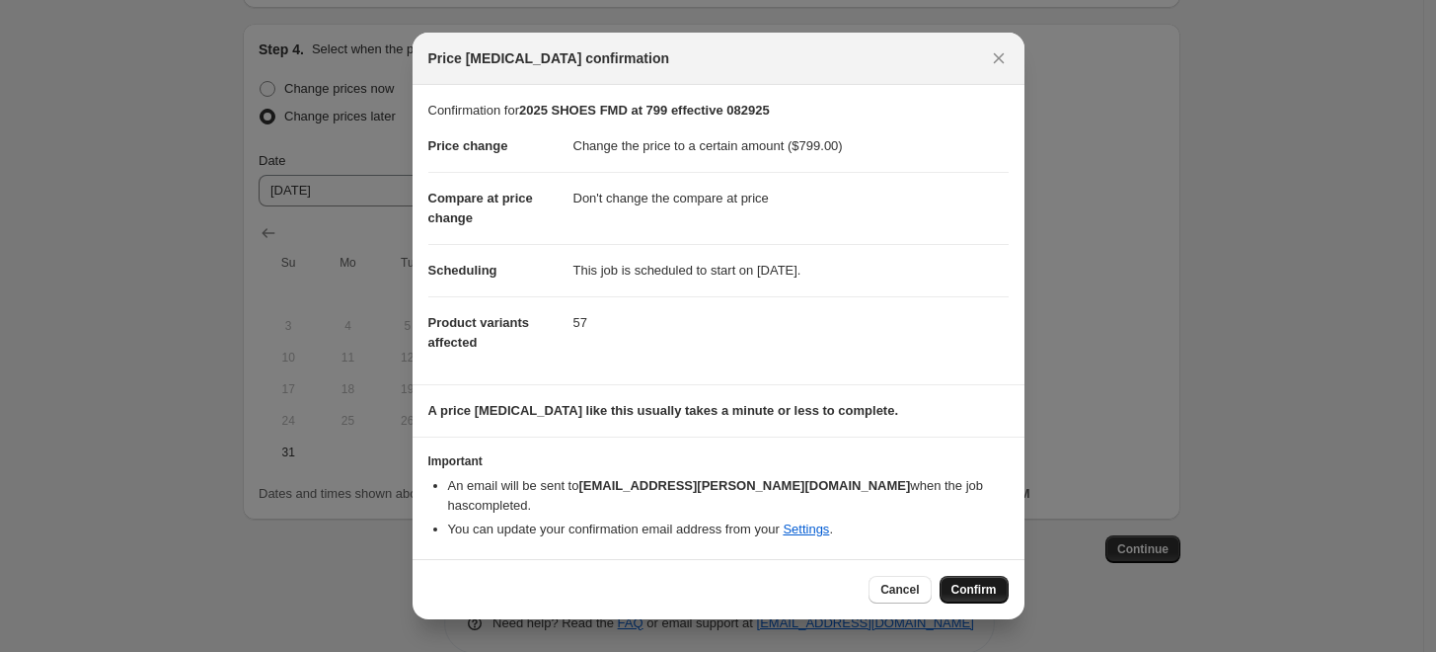
click at [964, 576] on button "Confirm" at bounding box center [974, 590] width 69 height 28
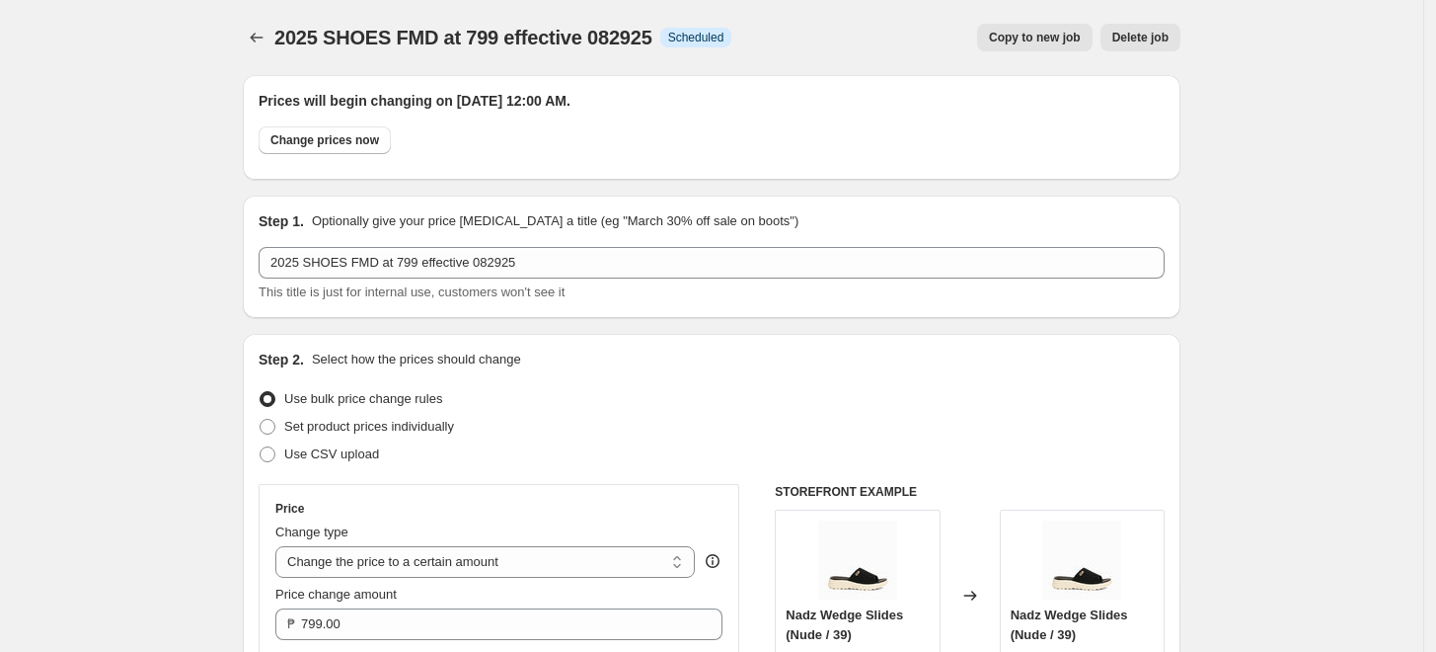
click at [262, 27] on button "Price change jobs" at bounding box center [257, 38] width 28 height 28
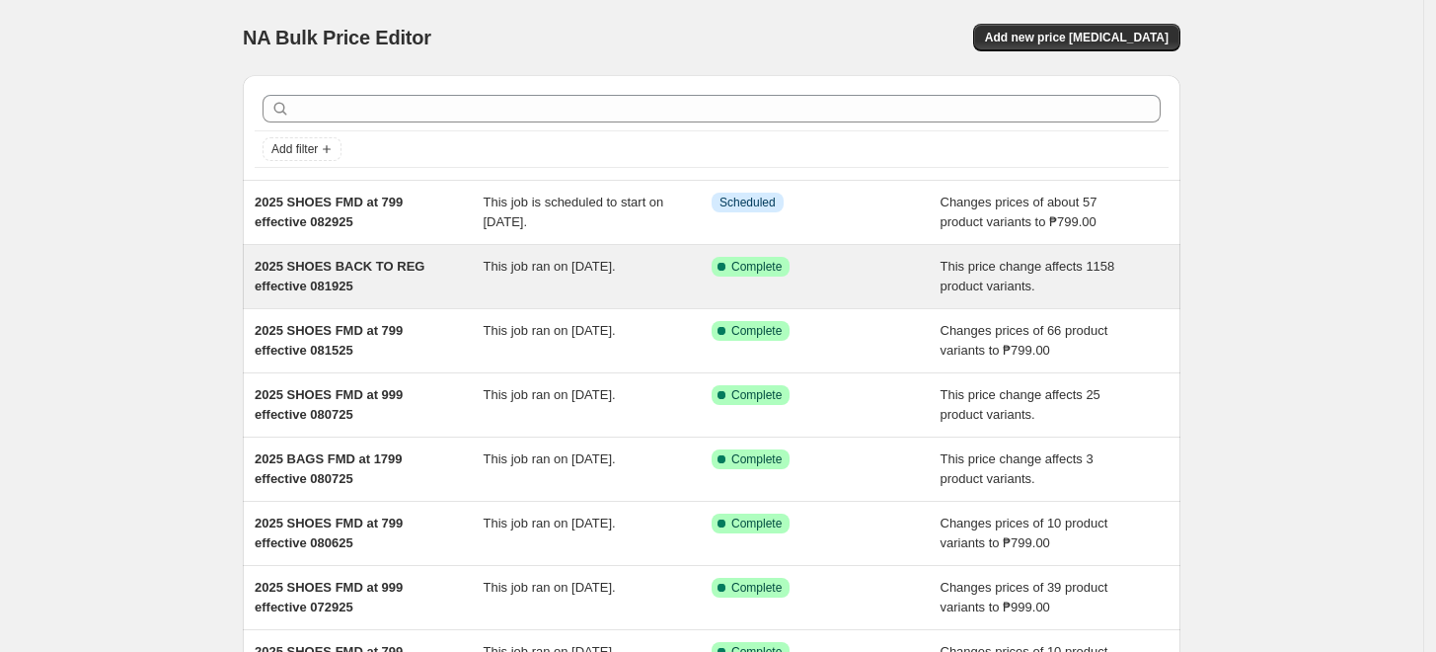
click at [322, 270] on span "2025 SHOES BACK TO REG effective 081925" at bounding box center [340, 276] width 170 height 35
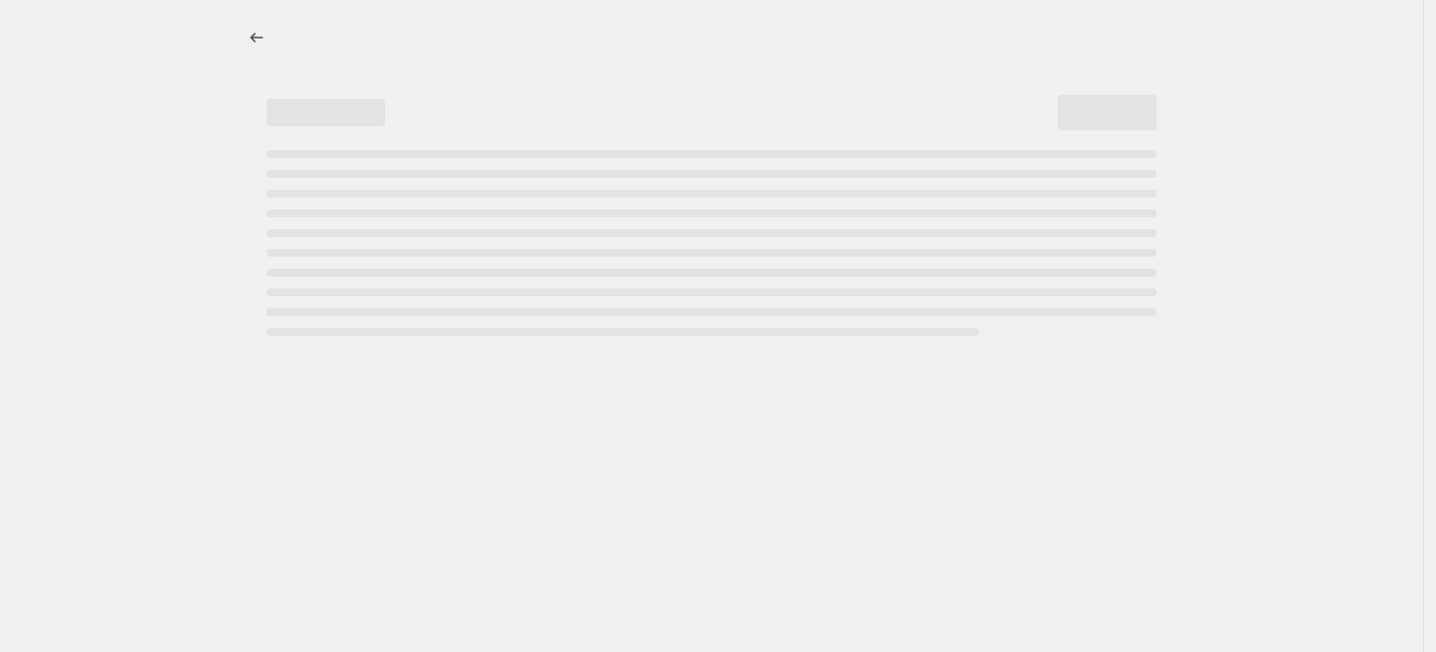
select select "ecap"
select select "no_change"
select select "tag"
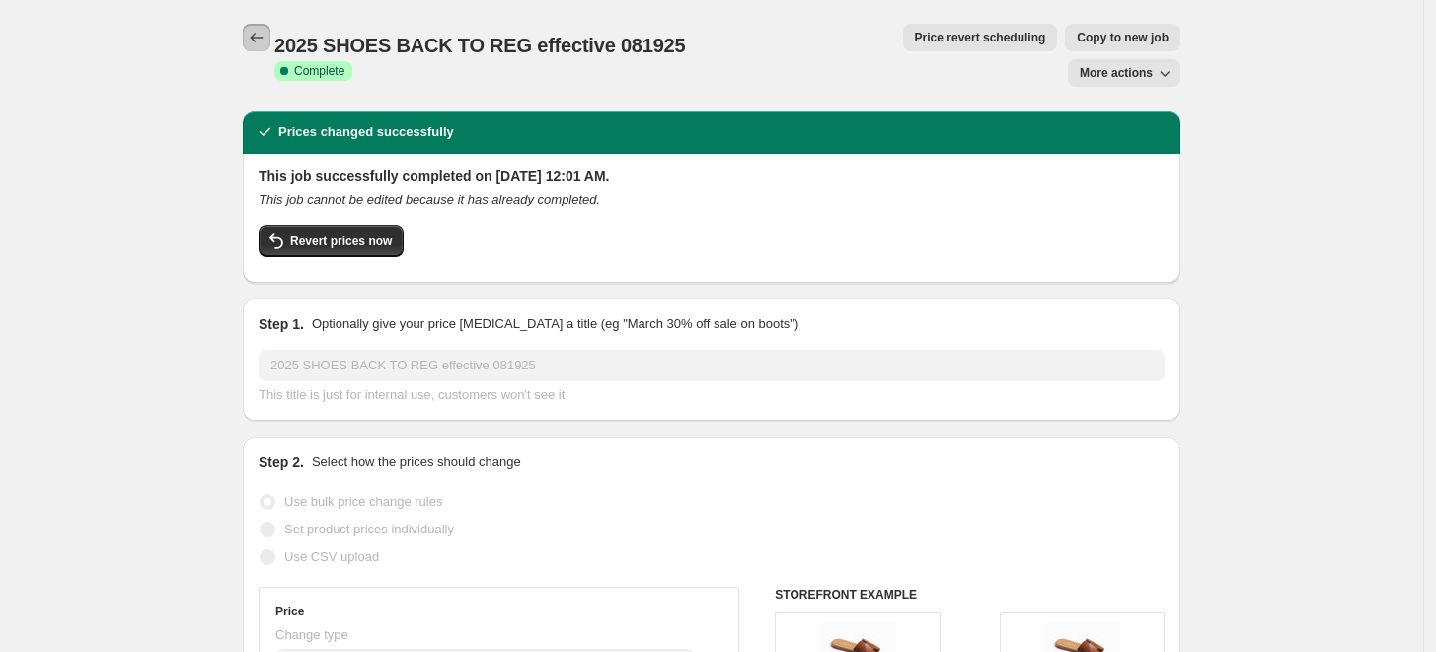
click at [257, 36] on icon "Price change jobs" at bounding box center [257, 38] width 20 height 20
